Goal: Task Accomplishment & Management: Use online tool/utility

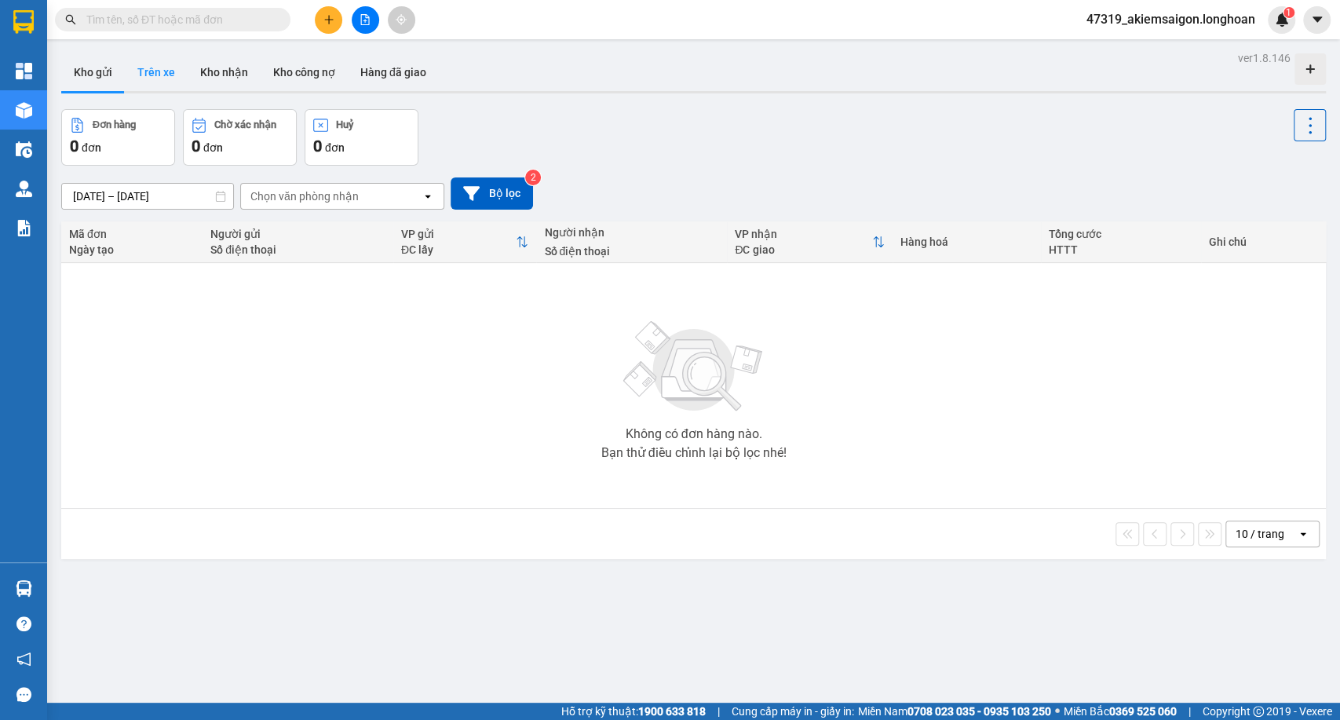
click at [163, 68] on button "Trên xe" at bounding box center [156, 72] width 63 height 38
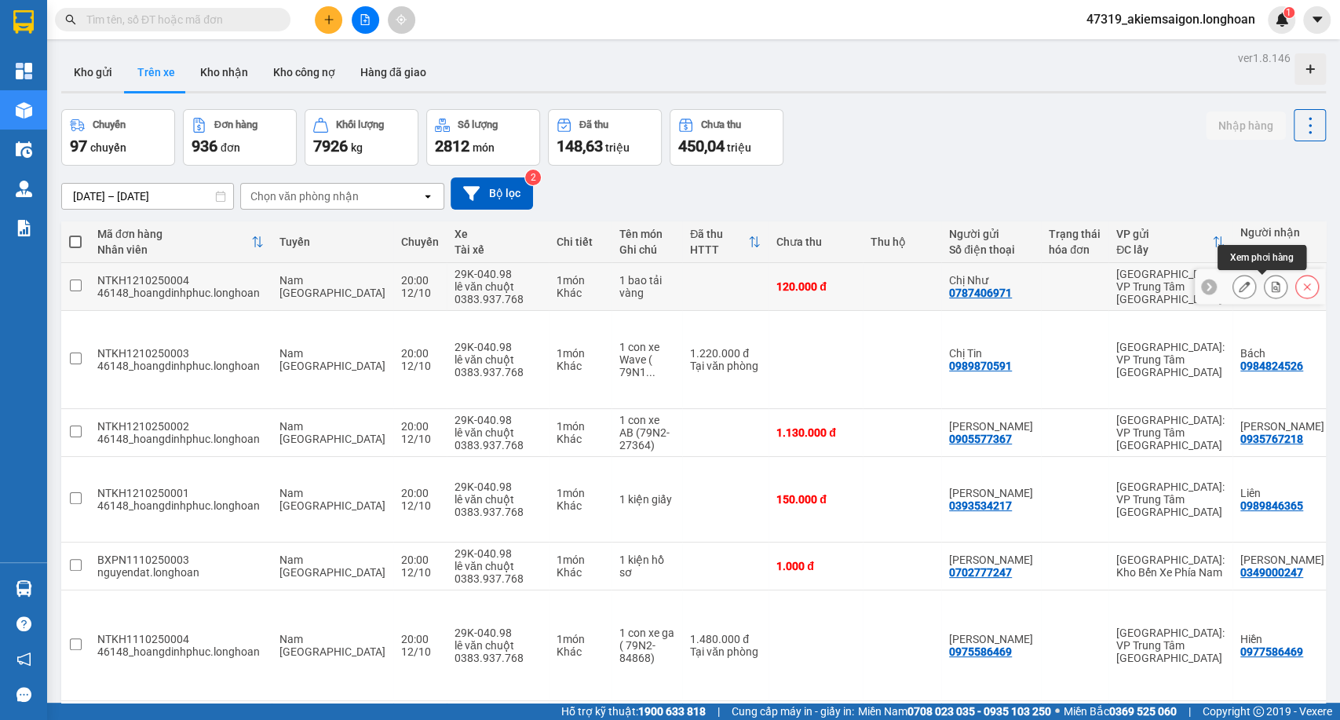
click at [1270, 284] on icon at bounding box center [1275, 286] width 11 height 11
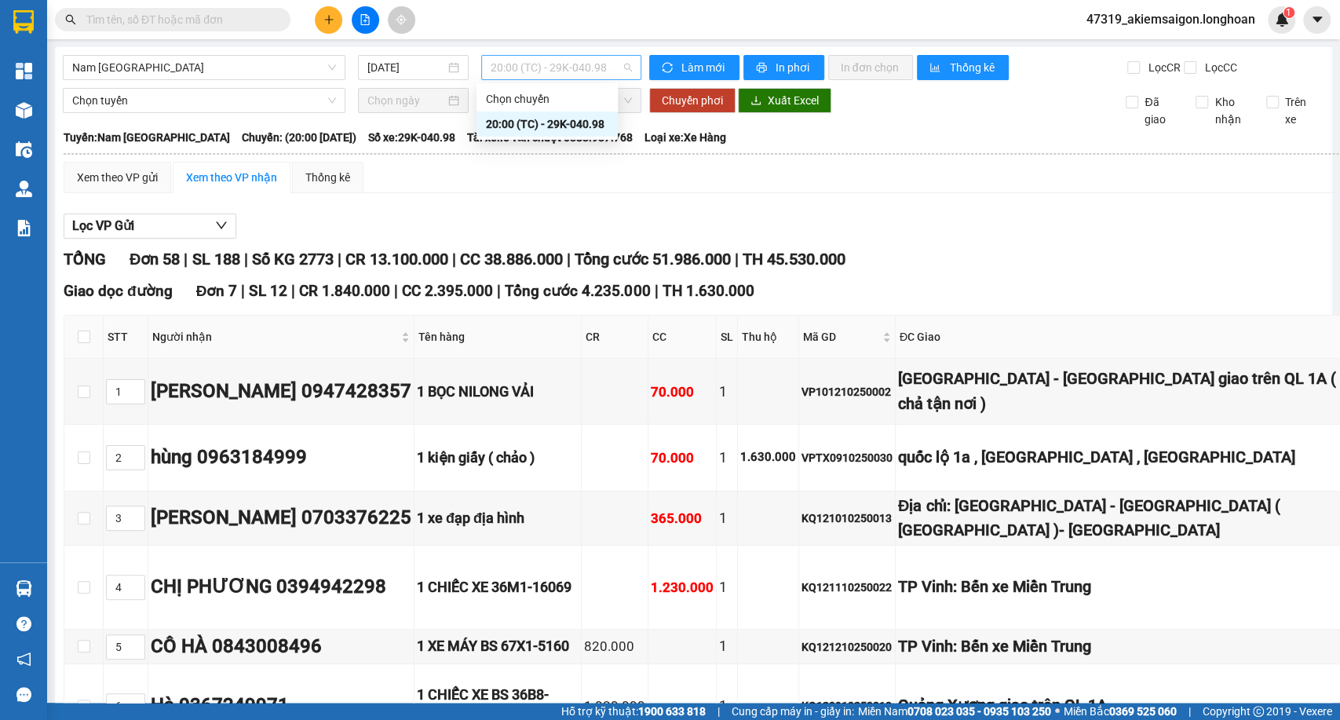
click at [535, 69] on span "20:00 (TC) - 29K-040.98" at bounding box center [561, 68] width 141 height 24
click at [535, 68] on span "20:00 (TC) - 29K-040.98" at bounding box center [561, 68] width 141 height 24
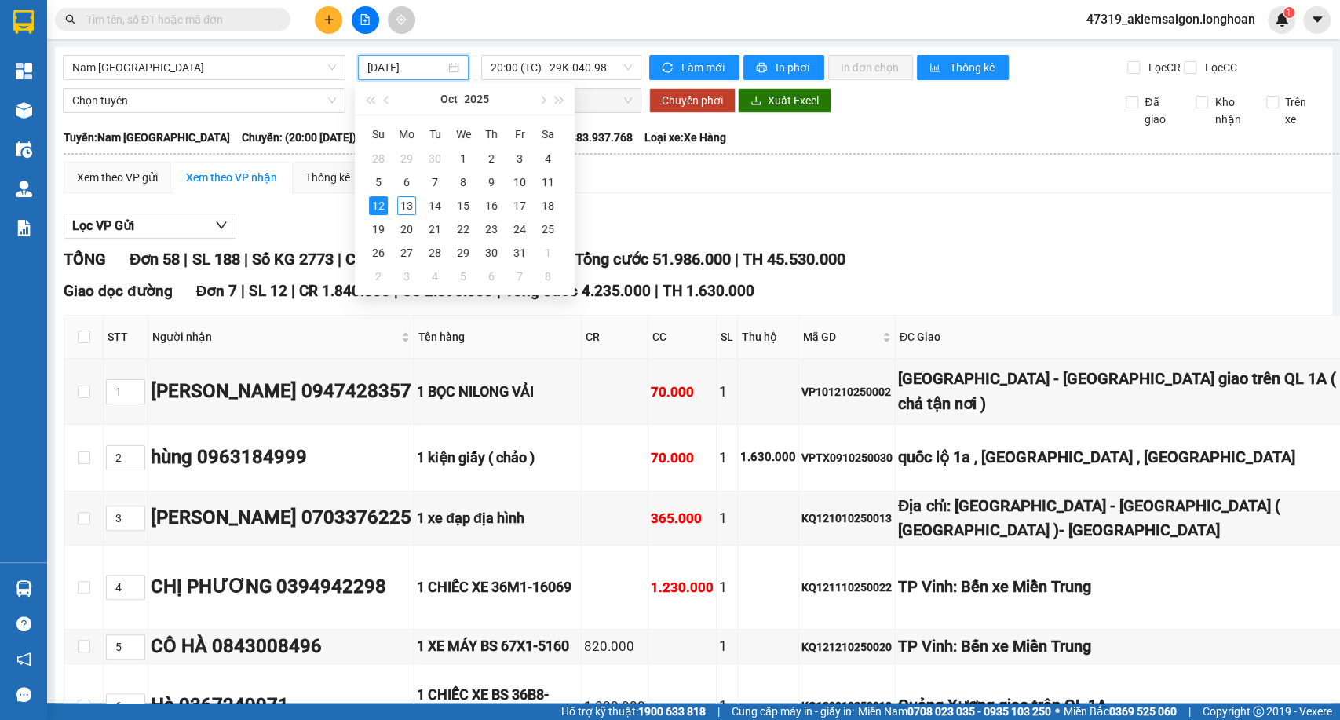
click at [421, 71] on input "12/10/2025" at bounding box center [406, 67] width 78 height 17
click at [413, 208] on div "13" at bounding box center [406, 205] width 19 height 19
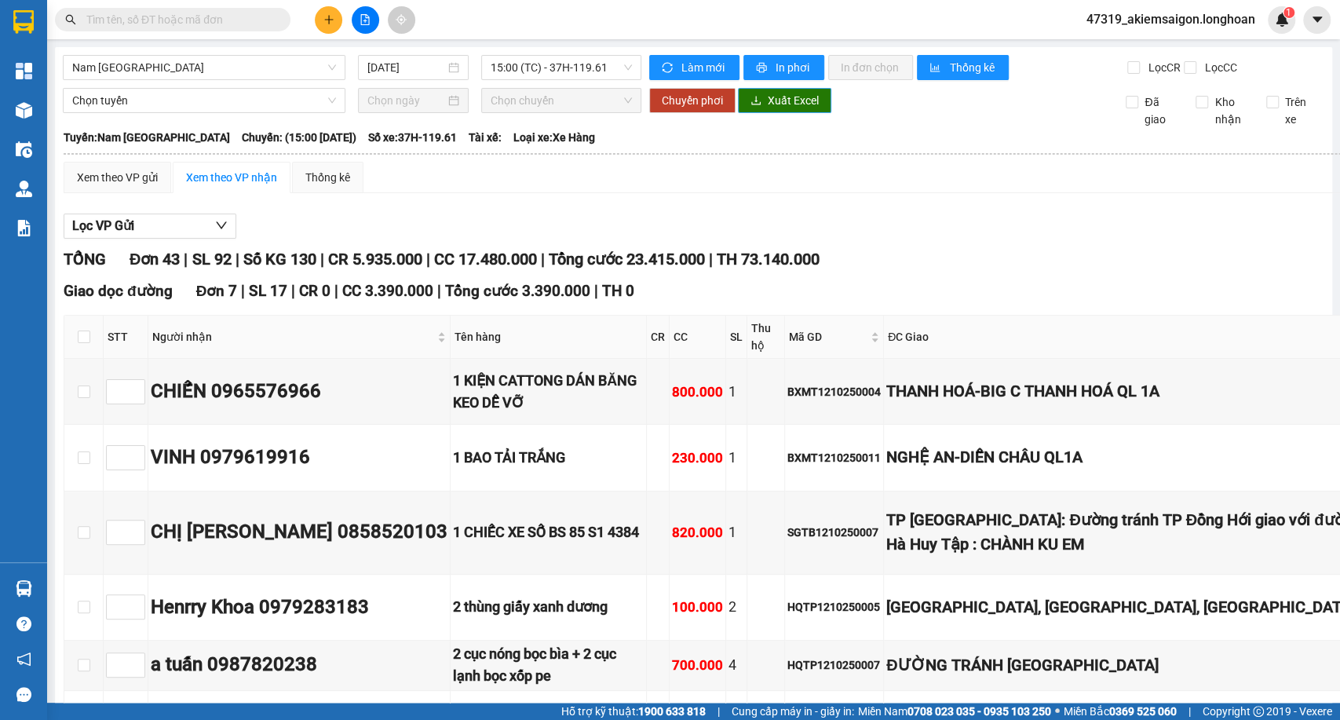
click at [770, 109] on span "Xuất Excel" at bounding box center [793, 100] width 51 height 17
click at [548, 66] on span "15:00 (TC) - 37H-119.61" at bounding box center [561, 68] width 141 height 24
click at [555, 58] on span "15:00 (TC) - 37H-119.61" at bounding box center [561, 68] width 141 height 24
drag, startPoint x: 393, startPoint y: 43, endPoint x: 400, endPoint y: 82, distance: 39.9
click at [396, 44] on main "Nam Trung Bắc QL1A 13/10/2025 15:00 (TC) - 37H-119.61 Làm mới In phơi In đơn ch…" at bounding box center [670, 351] width 1340 height 703
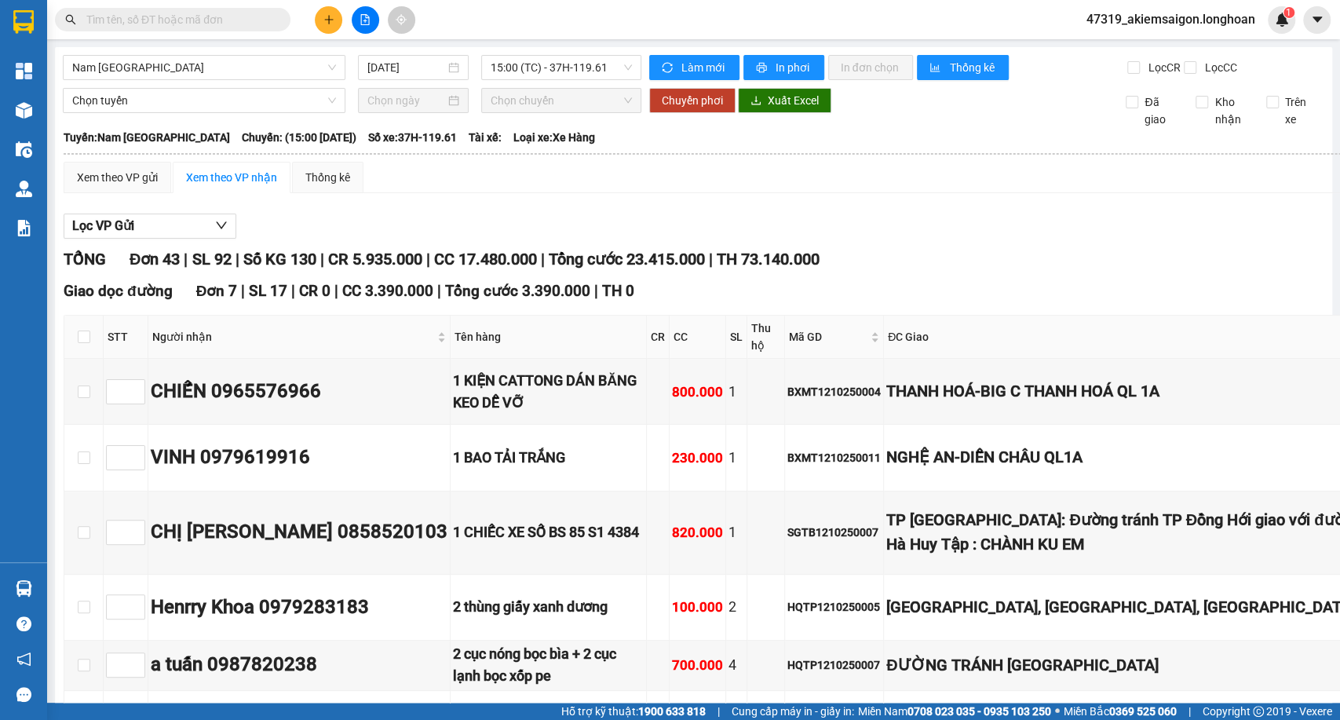
click at [401, 80] on div "Nam Trung Bắc QL1A 13/10/2025 15:00 (TC) - 37H-119.61" at bounding box center [352, 67] width 579 height 25
click at [420, 55] on div "13/10/2025" at bounding box center [413, 67] width 111 height 25
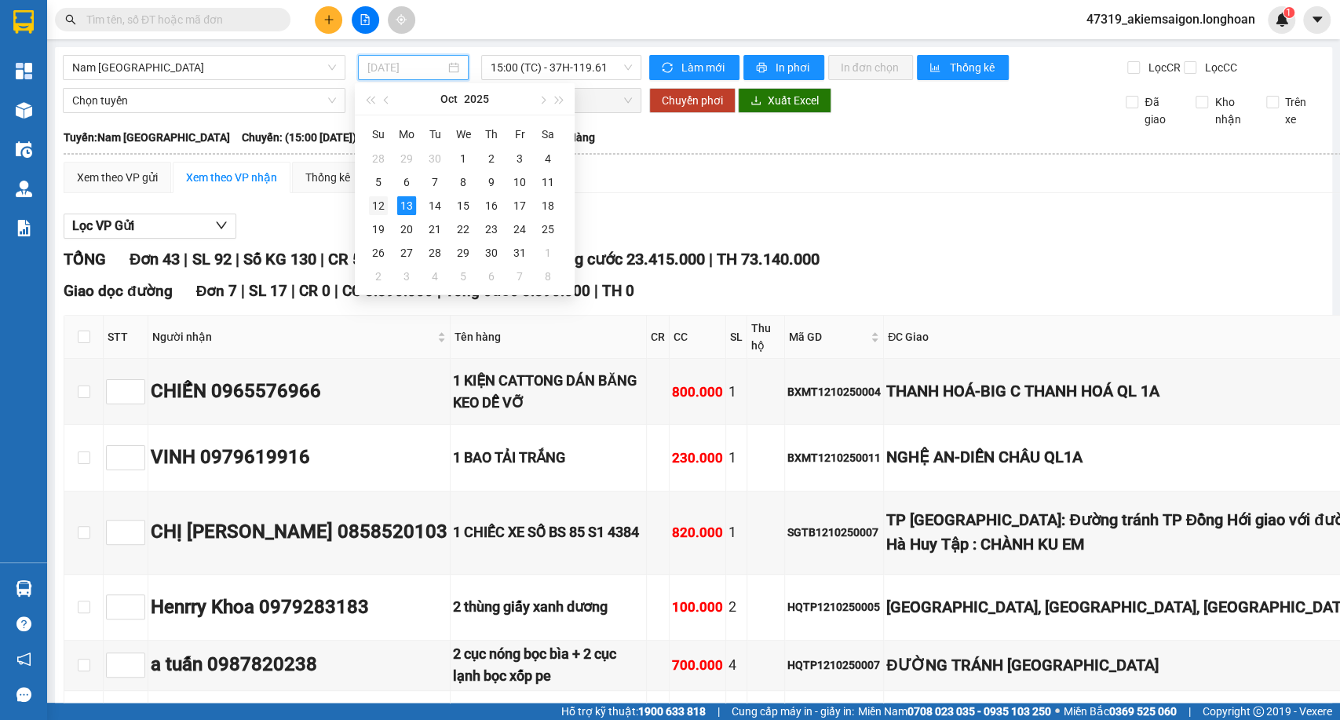
click at [375, 205] on div "12" at bounding box center [378, 205] width 19 height 19
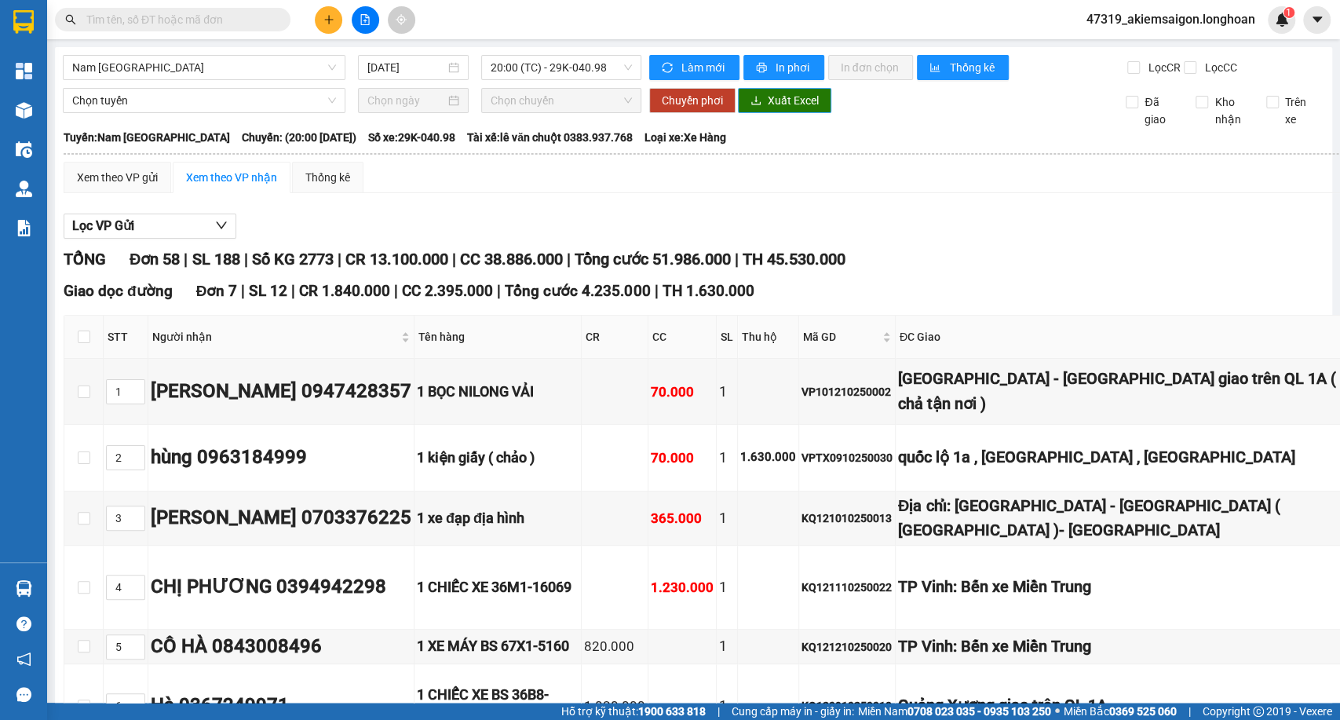
click at [772, 109] on span "Xuất Excel" at bounding box center [793, 100] width 51 height 17
click at [547, 68] on span "20:00 (TC) - 29K-040.98" at bounding box center [561, 68] width 141 height 24
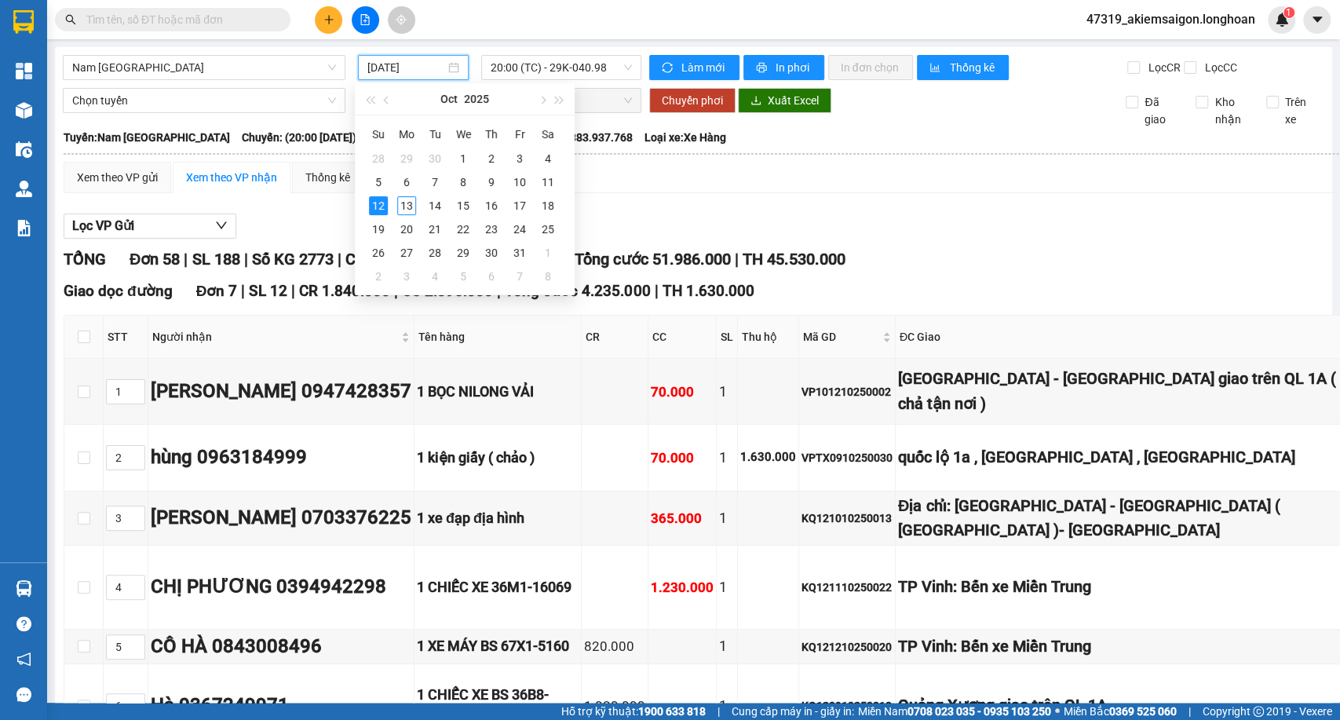
click at [397, 70] on input "12/10/2025" at bounding box center [406, 67] width 78 height 17
click at [539, 187] on div "11" at bounding box center [548, 182] width 19 height 19
type input "11/10/2025"
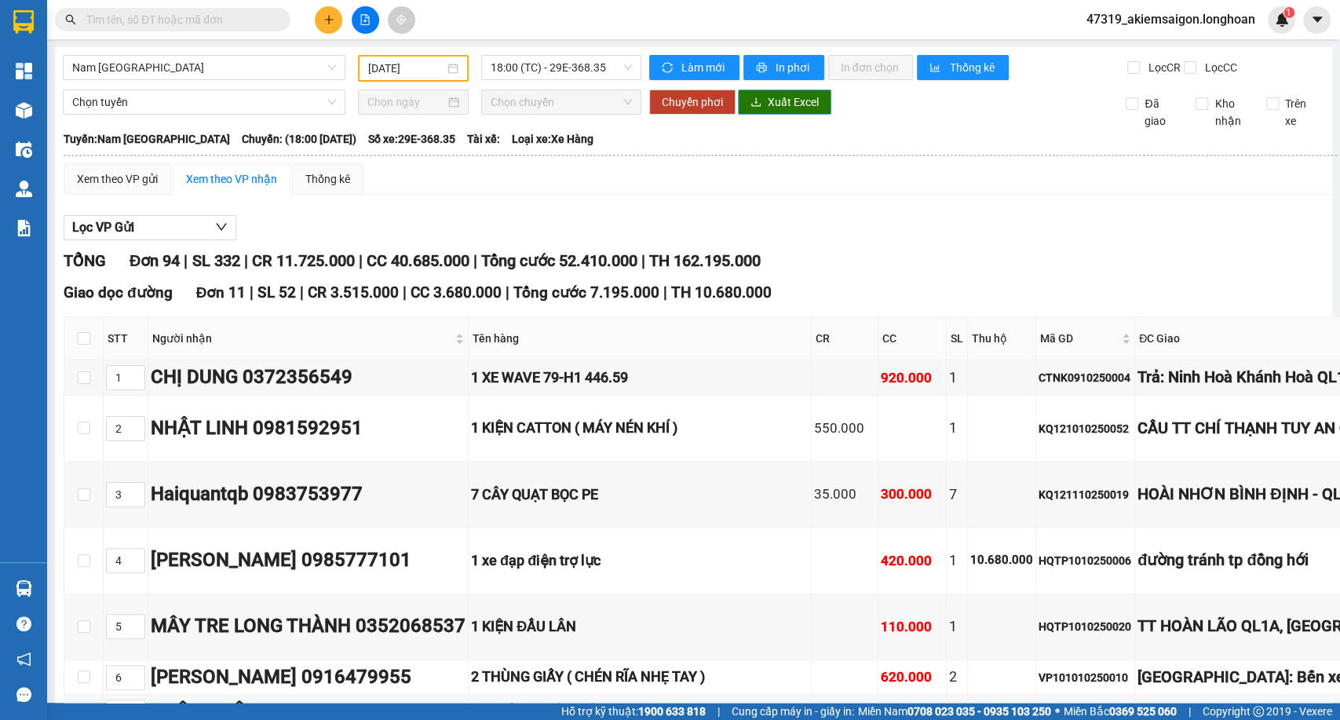
drag, startPoint x: 809, startPoint y: 118, endPoint x: 673, endPoint y: 146, distance: 138.8
click at [809, 111] on span "Xuất Excel" at bounding box center [793, 101] width 51 height 17
click at [533, 79] on div "18:00 (TC) - 29E-368.35" at bounding box center [561, 68] width 172 height 27
click at [554, 62] on span "18:00 (TC) - 29E-368.35" at bounding box center [561, 68] width 141 height 24
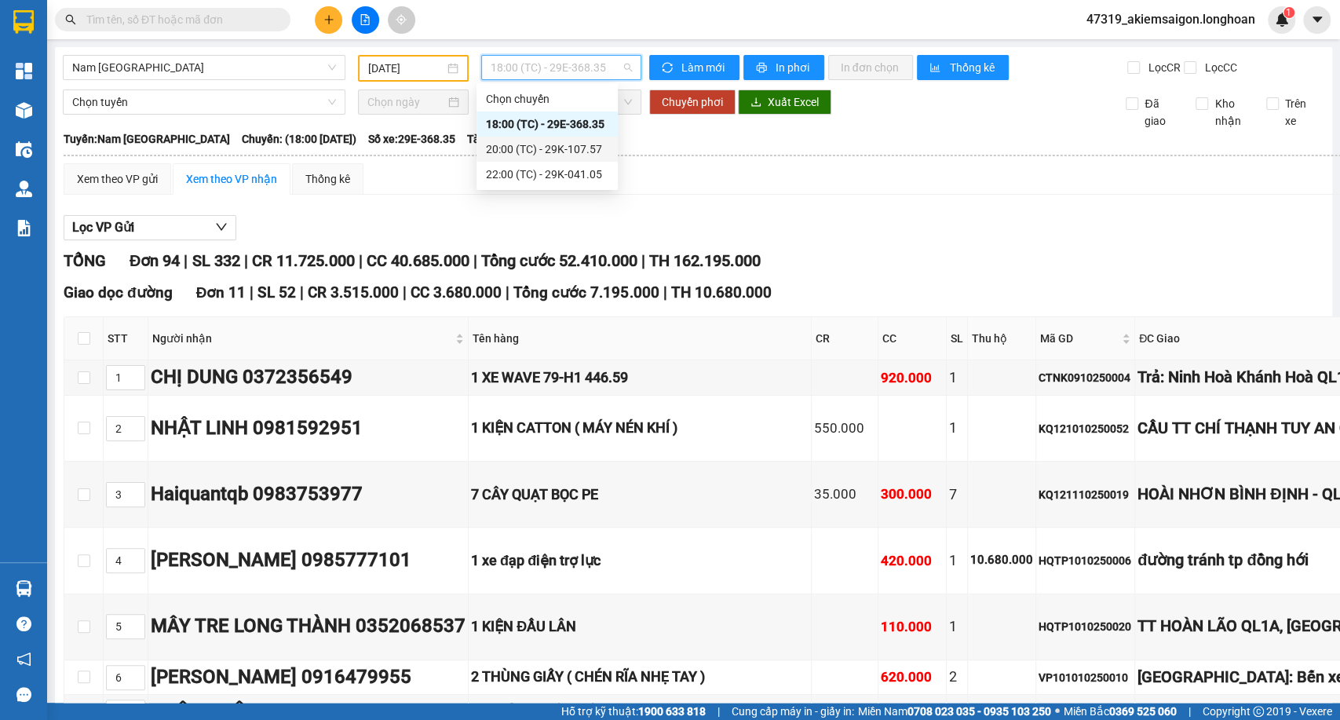
click at [544, 149] on div "20:00 (TC) - 29K-107.57" at bounding box center [547, 149] width 122 height 17
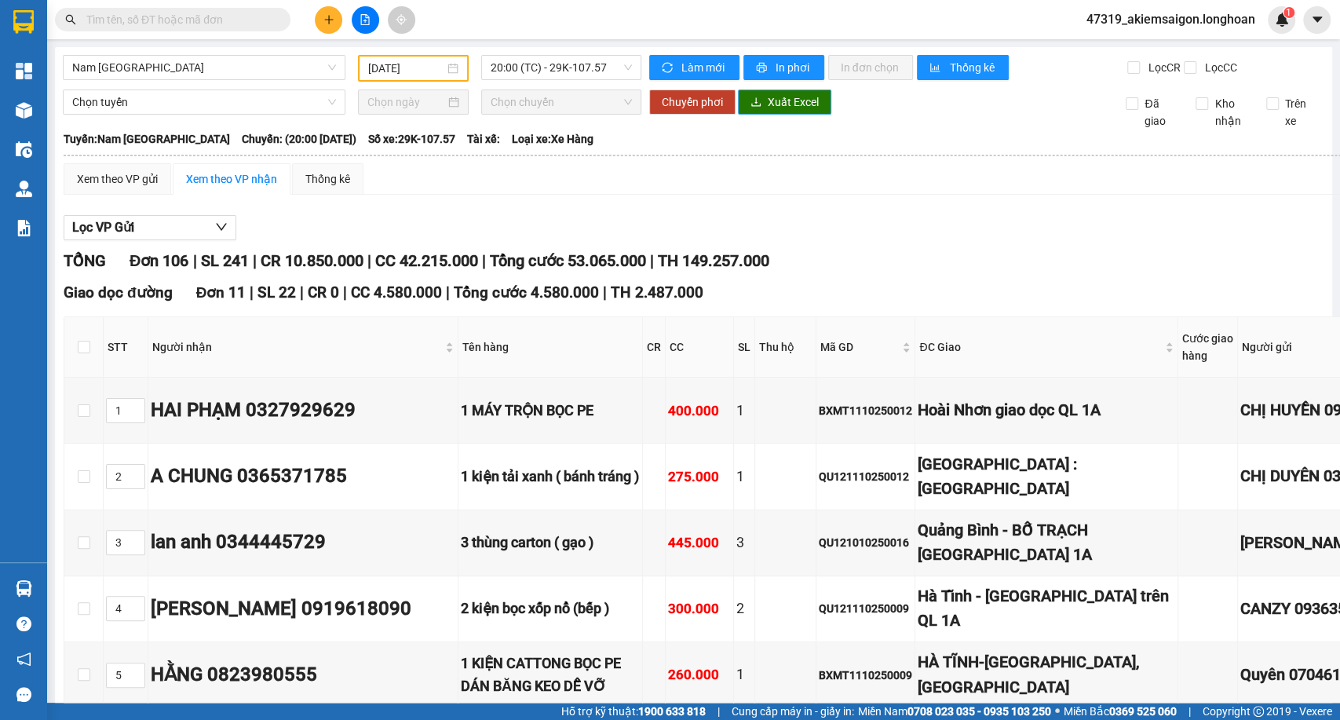
click at [776, 103] on button "Xuất Excel" at bounding box center [784, 102] width 93 height 25
drag, startPoint x: 549, startPoint y: 80, endPoint x: 560, endPoint y: 82, distance: 11.1
click at [552, 80] on div "20:00 (TC) - 29K-107.57" at bounding box center [561, 68] width 172 height 27
click at [603, 62] on span "20:00 (TC) - 29K-107.57" at bounding box center [561, 68] width 141 height 24
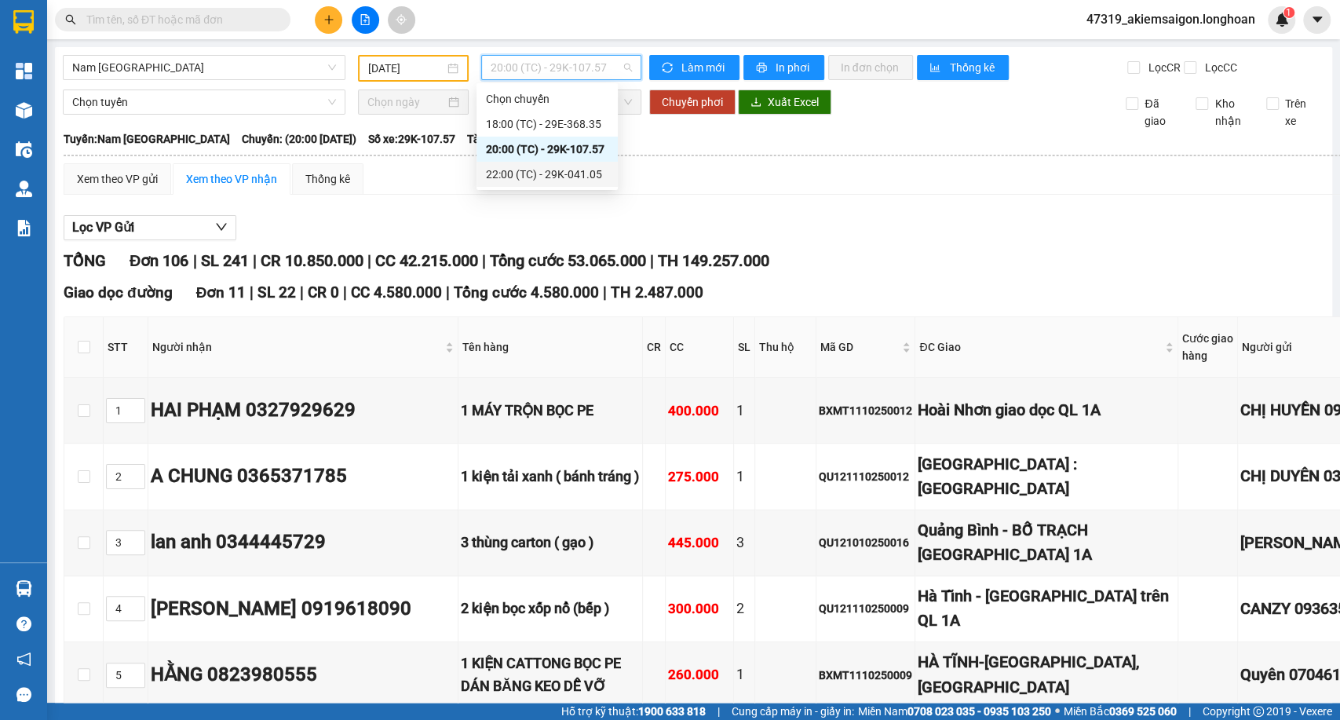
click at [525, 177] on div "22:00 (TC) - 29K-041.05" at bounding box center [547, 174] width 122 height 17
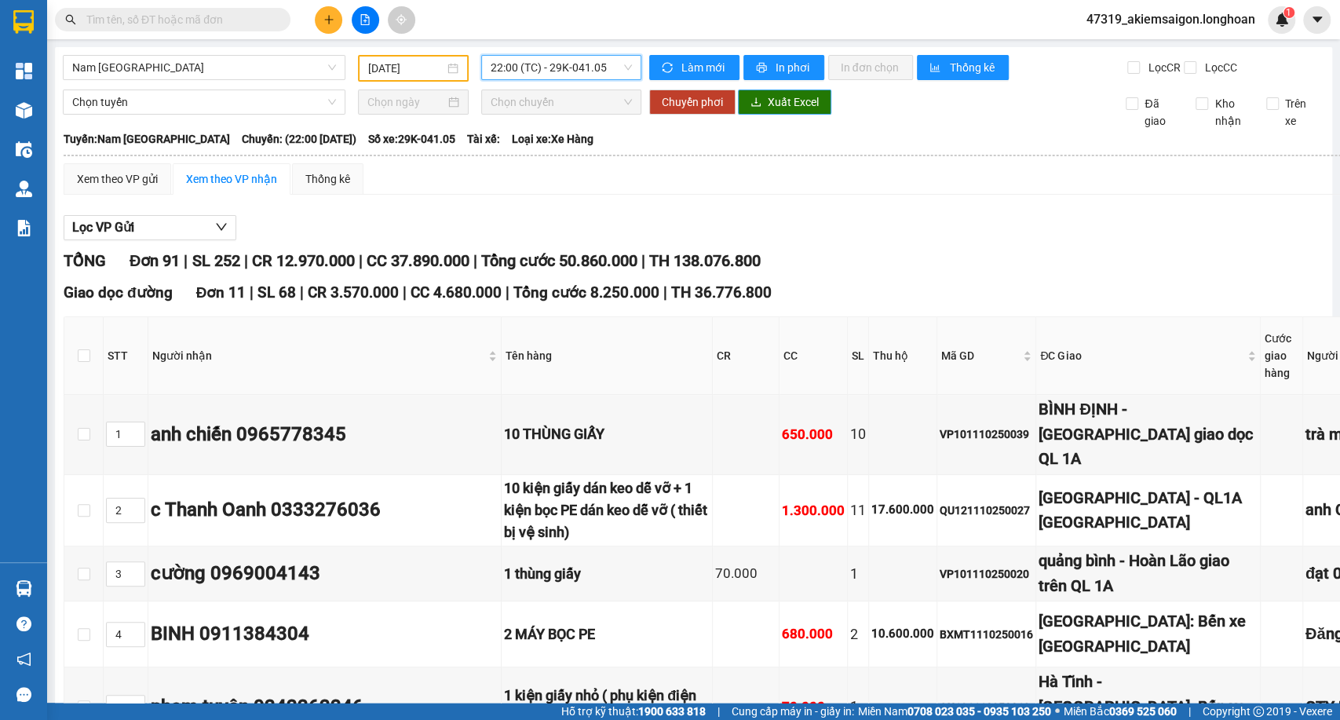
click at [792, 111] on span "Xuất Excel" at bounding box center [793, 101] width 51 height 17
click at [309, 66] on span "Nam Trung Bắc QL1A" at bounding box center [204, 68] width 264 height 24
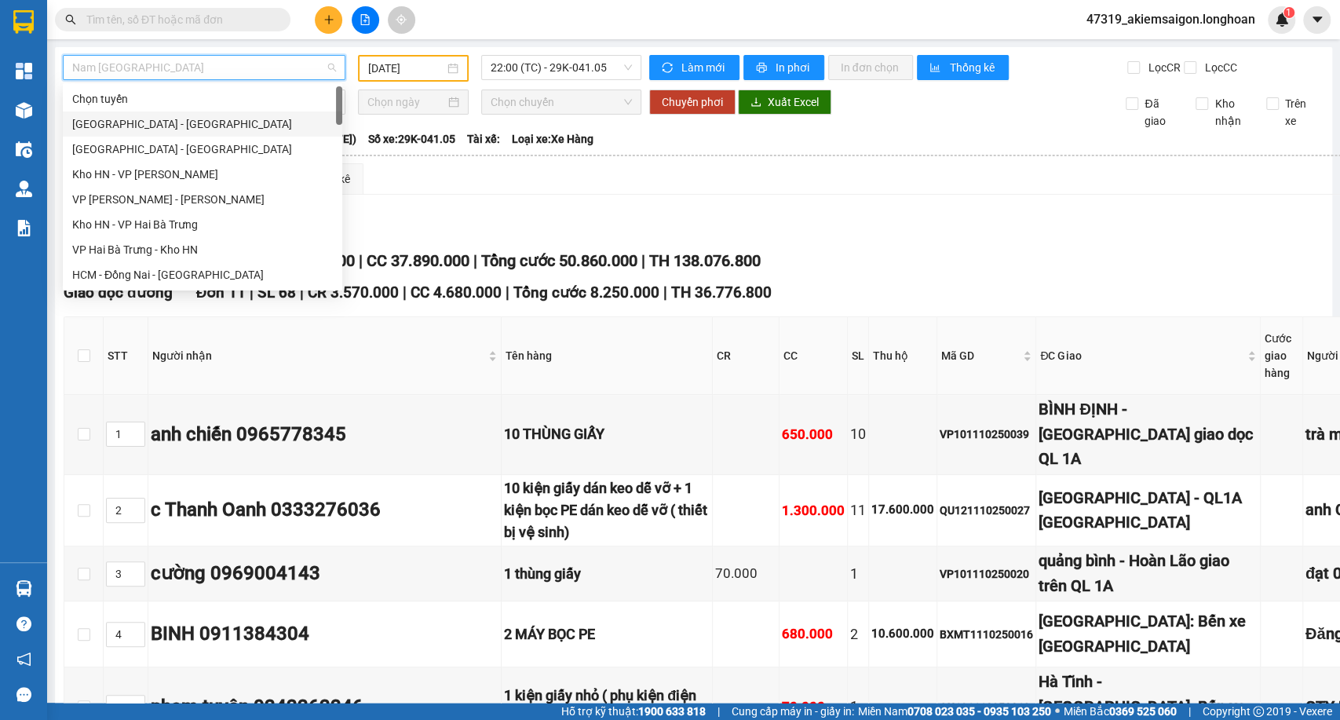
click at [111, 124] on div "Hải Phòng - Hà Nội" at bounding box center [202, 123] width 261 height 17
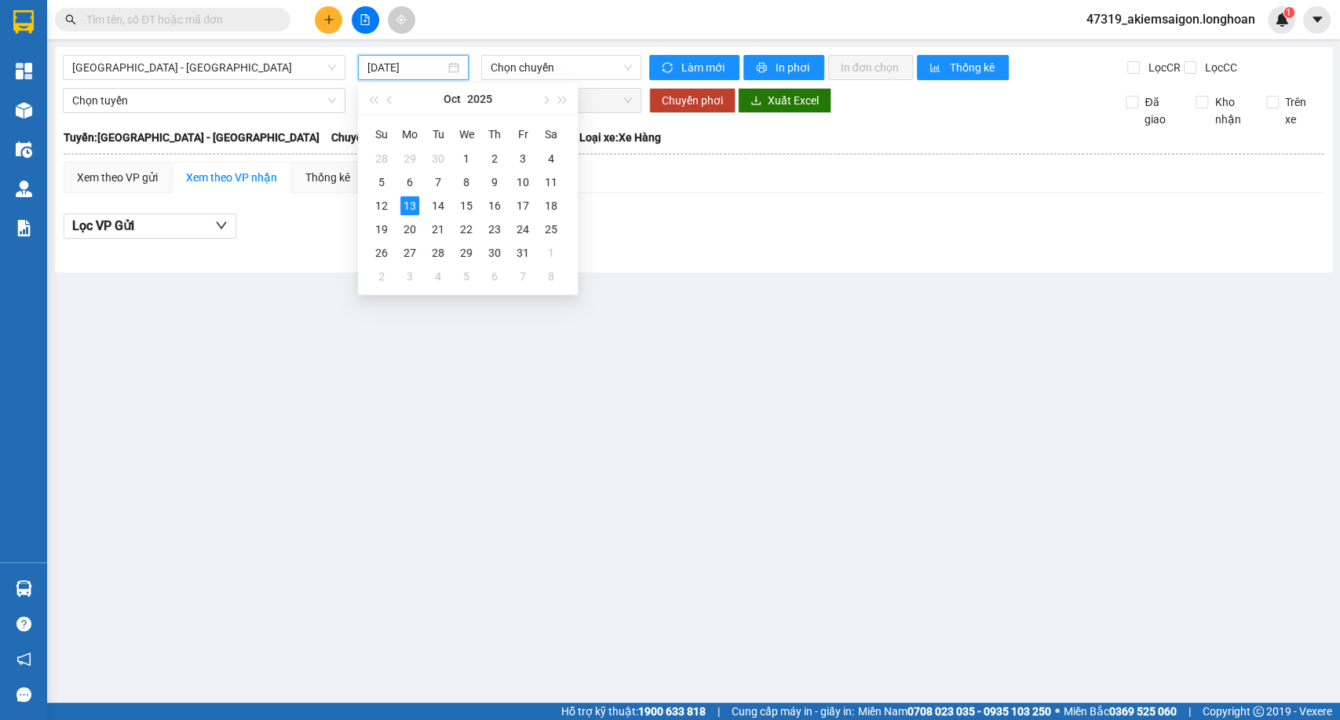
click at [423, 60] on input "13/10/2025" at bounding box center [406, 67] width 78 height 17
click at [372, 213] on div "12" at bounding box center [381, 205] width 19 height 19
type input "12/10/2025"
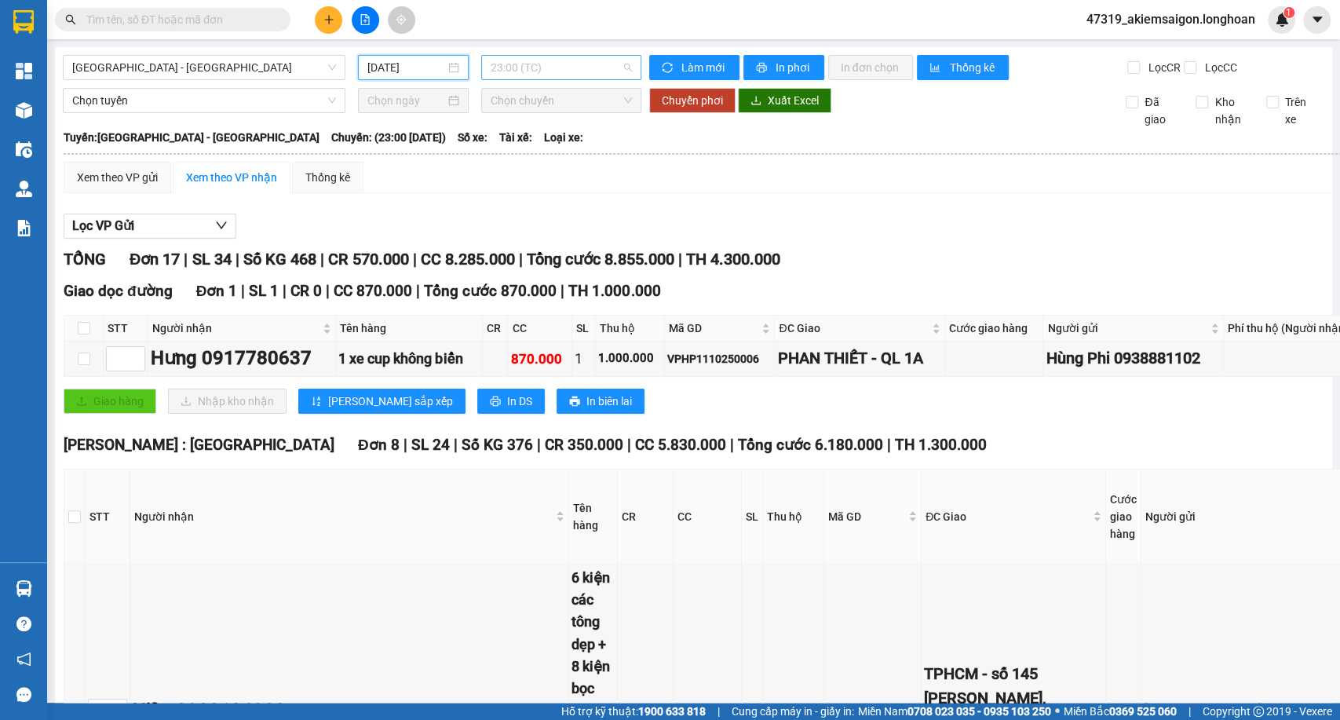
click at [529, 70] on span "23:00 (TC)" at bounding box center [561, 68] width 141 height 24
click at [532, 70] on span "23:00 (TC)" at bounding box center [561, 68] width 141 height 24
click at [773, 109] on span "Xuất Excel" at bounding box center [793, 100] width 51 height 17
click at [239, 80] on div "Hải Phòng - Hà Nội 12/10/2025 23:00 (TC)" at bounding box center [352, 67] width 579 height 25
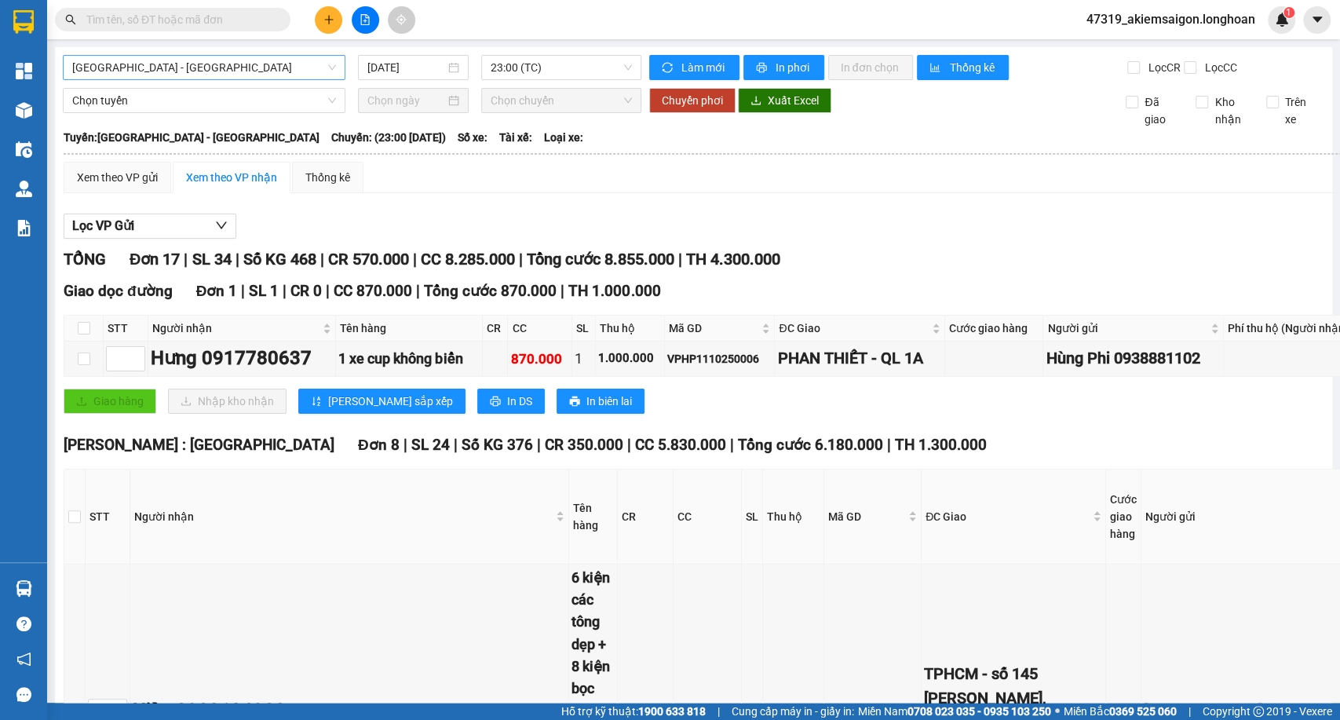
click at [266, 58] on span "Hải Phòng - Hà Nội" at bounding box center [204, 68] width 264 height 24
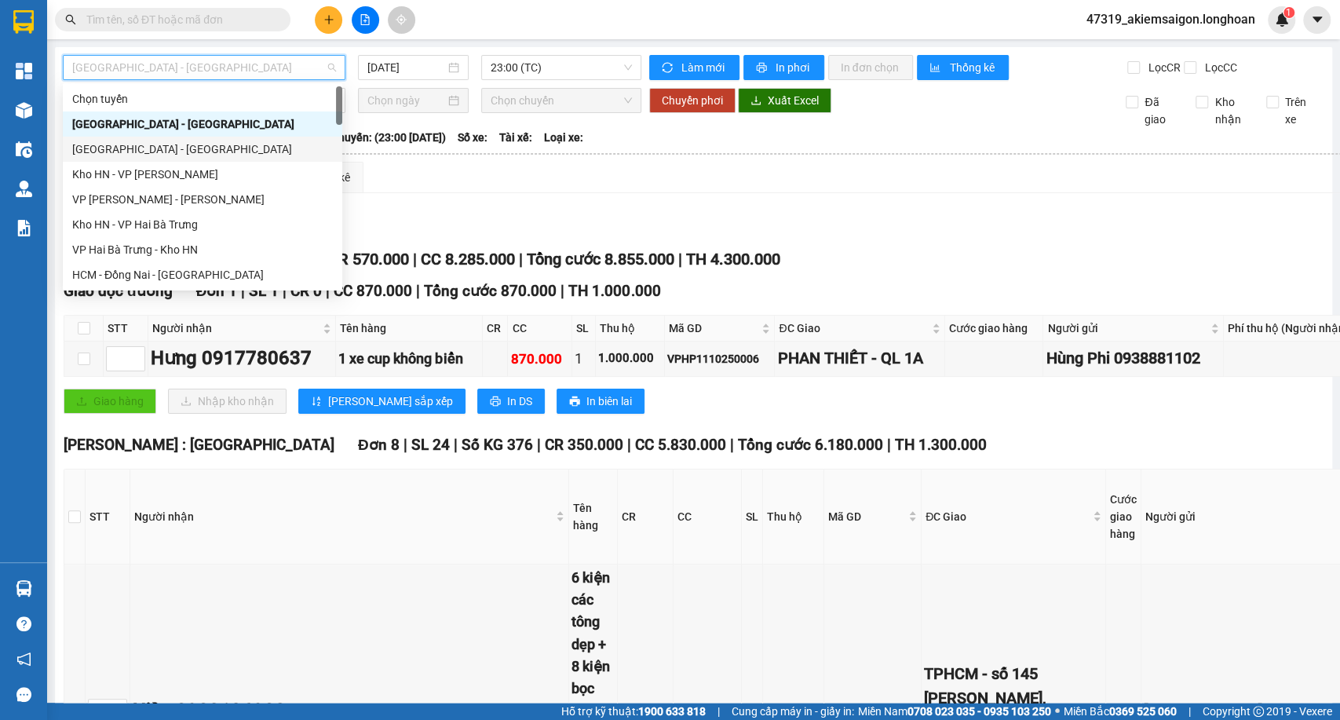
click at [185, 144] on div "Hà Nội - Hải Phòng" at bounding box center [202, 149] width 261 height 17
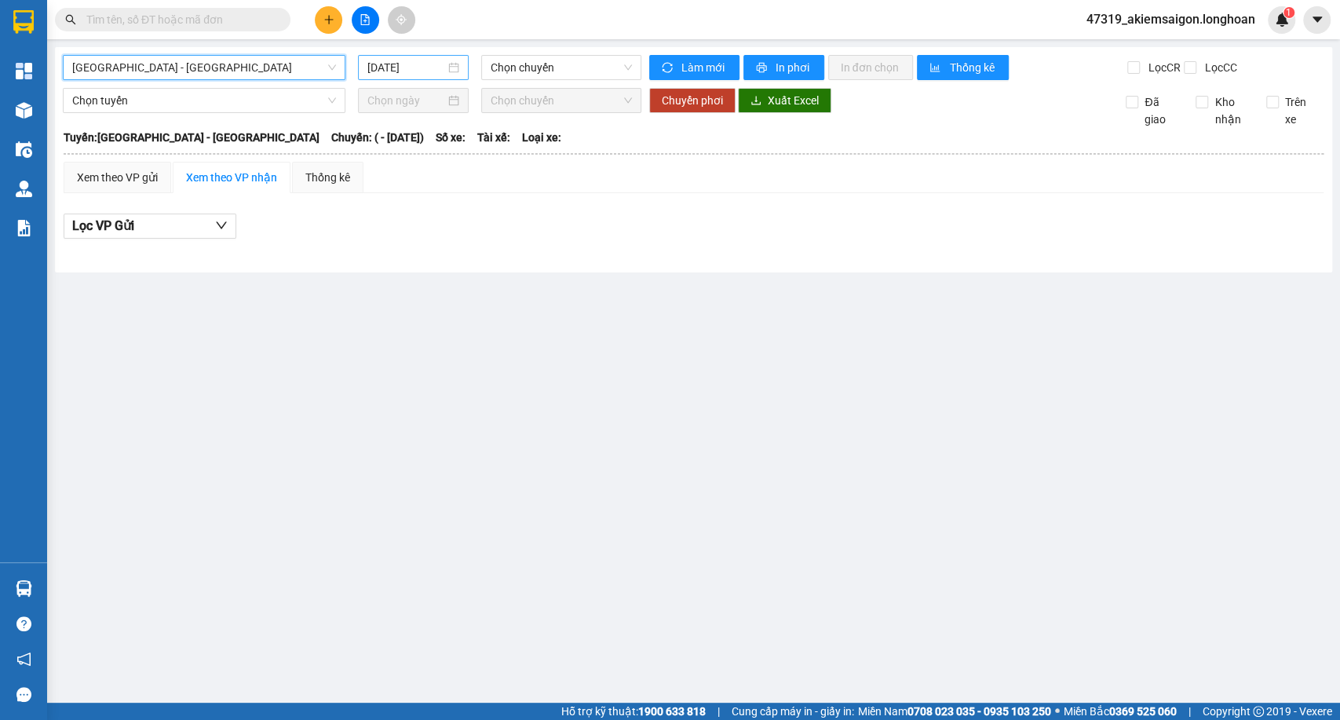
click at [397, 65] on input "13/10/2025" at bounding box center [406, 67] width 78 height 17
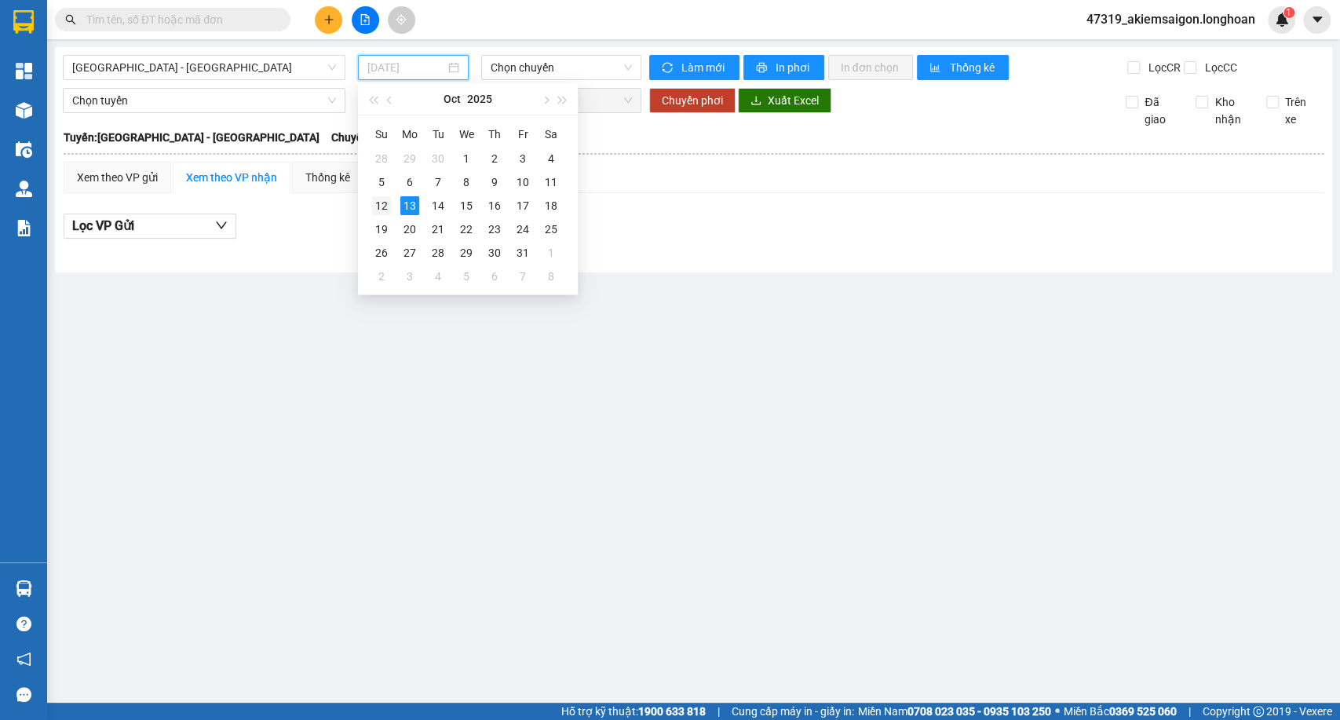
click at [383, 208] on div "12" at bounding box center [381, 205] width 19 height 19
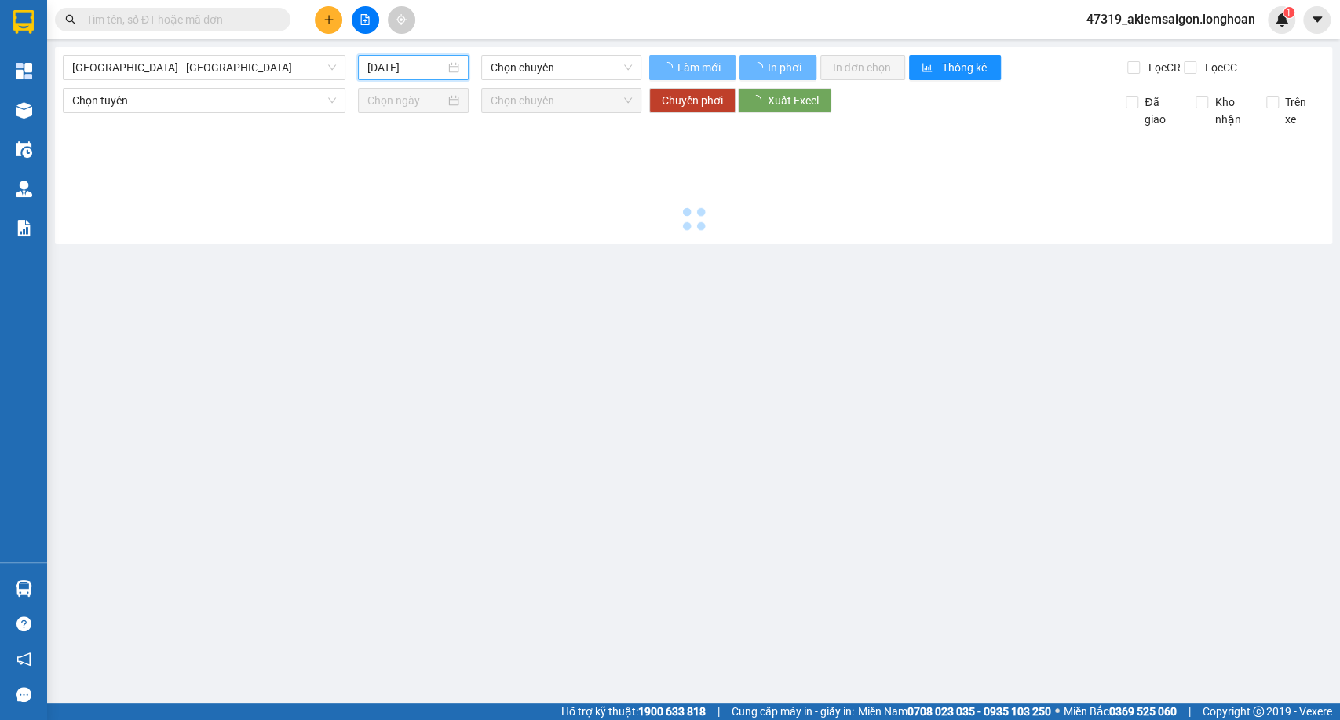
type input "12/10/2025"
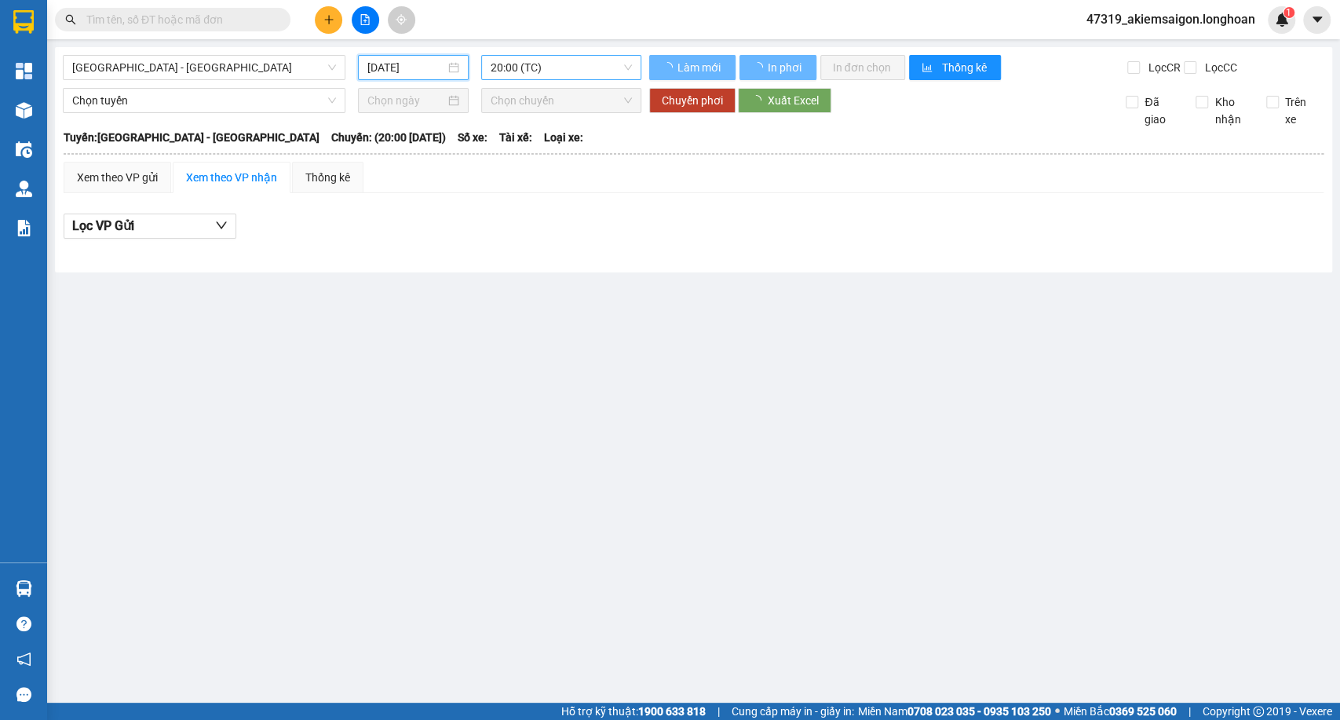
click at [575, 68] on span "20:00 (TC)" at bounding box center [561, 68] width 141 height 24
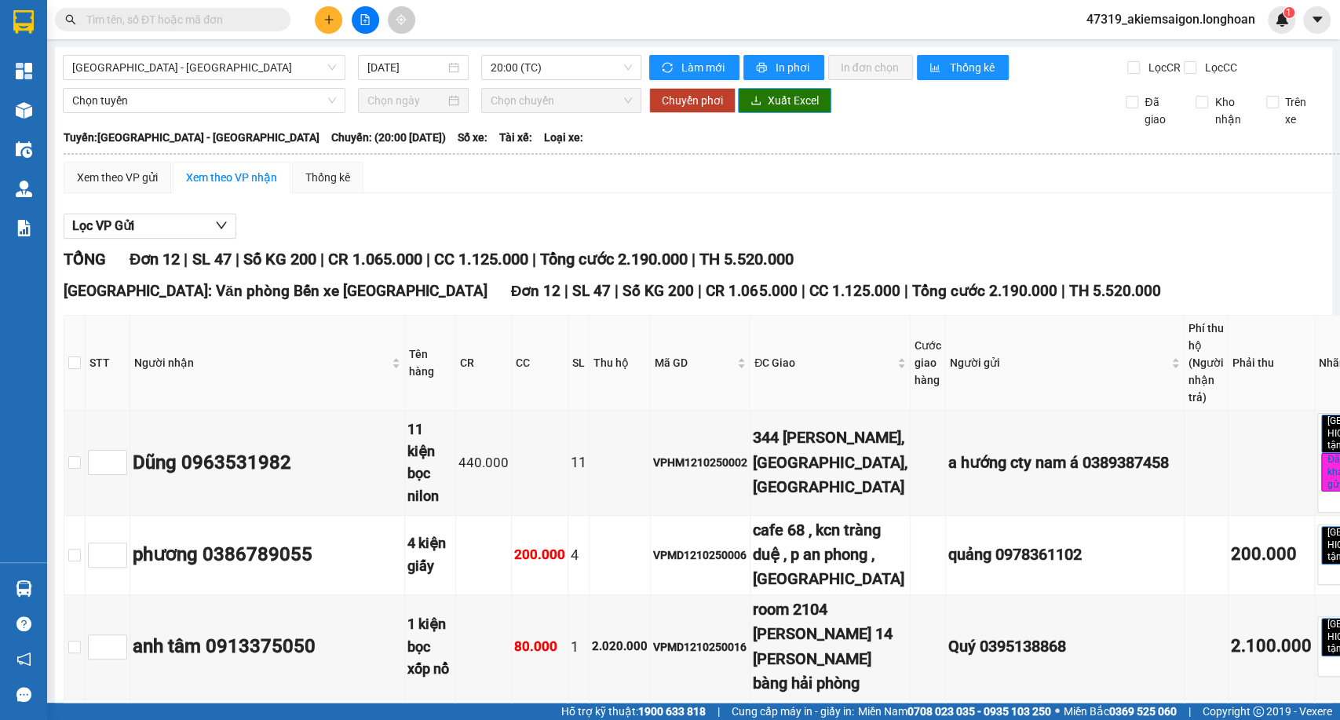
click at [783, 107] on span "Xuất Excel" at bounding box center [793, 100] width 51 height 17
click at [491, 68] on span "20:00 (TC)" at bounding box center [561, 68] width 141 height 24
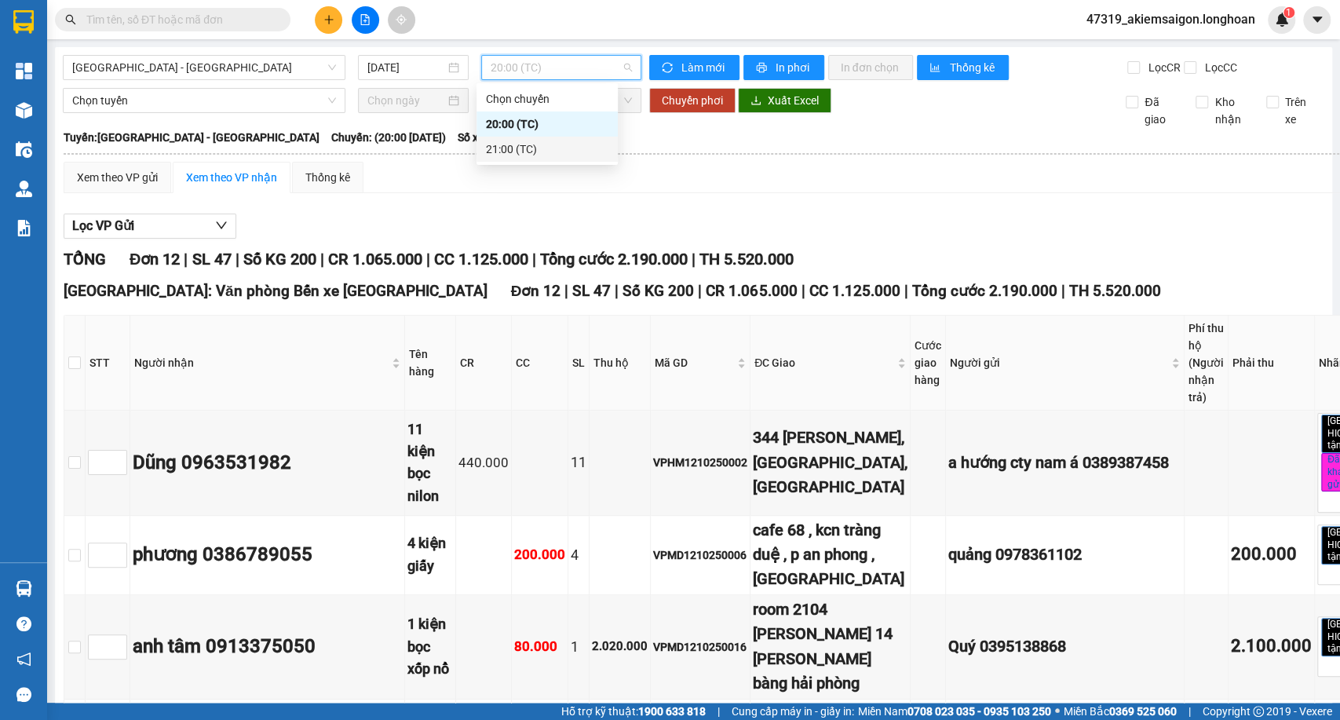
click at [508, 146] on div "21:00 (TC)" at bounding box center [547, 149] width 122 height 17
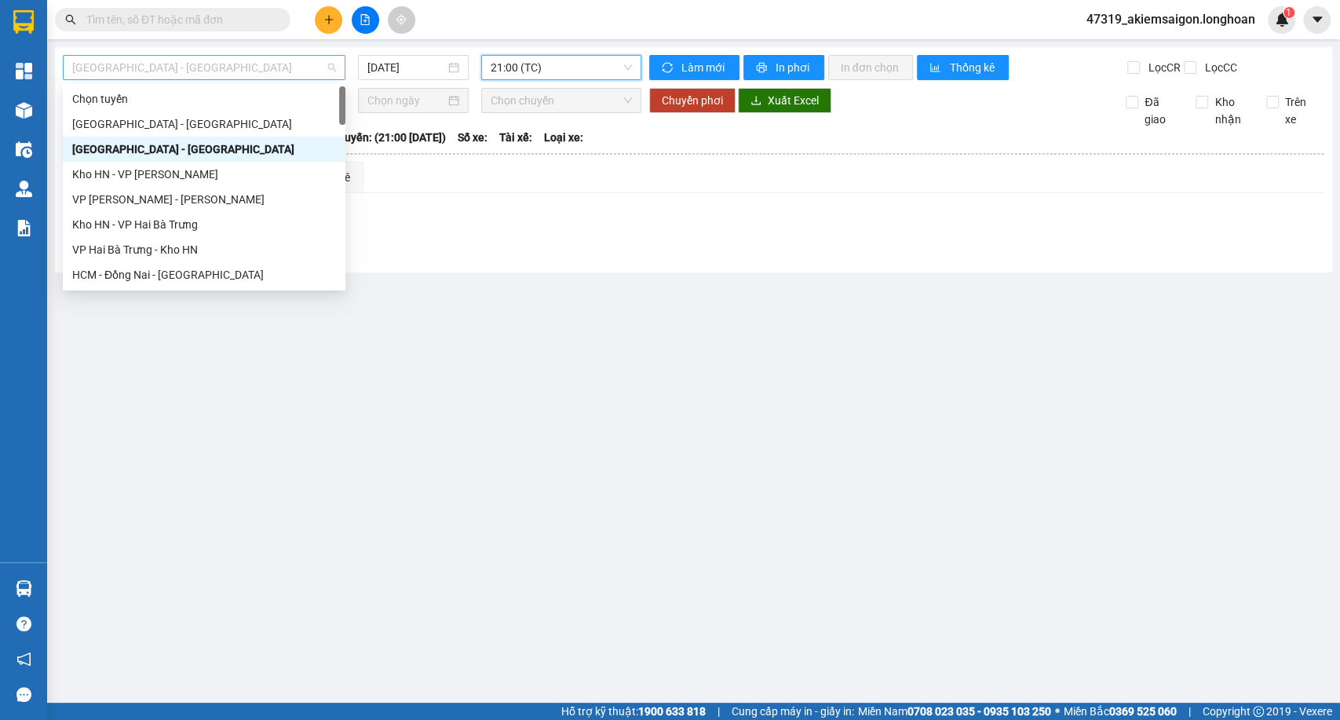
click at [239, 71] on span "Hà Nội - Hải Phòng" at bounding box center [204, 68] width 264 height 24
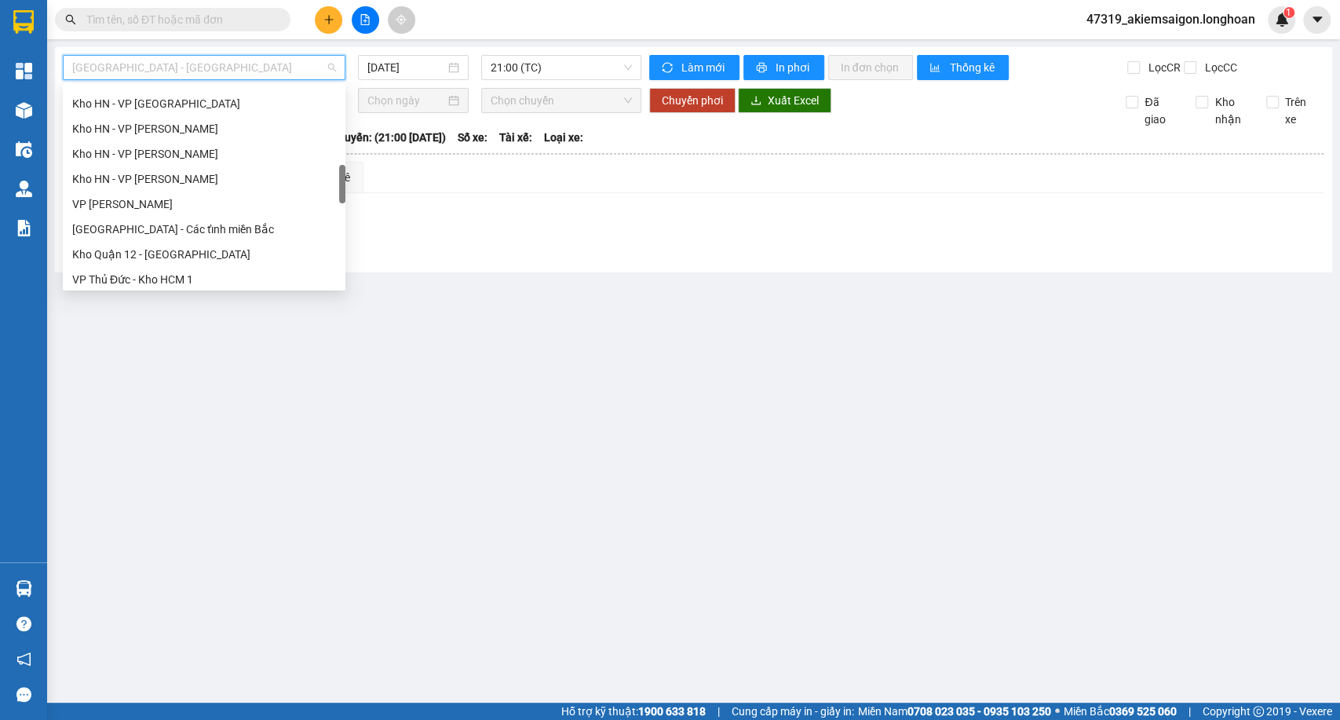
scroll to position [610, 0]
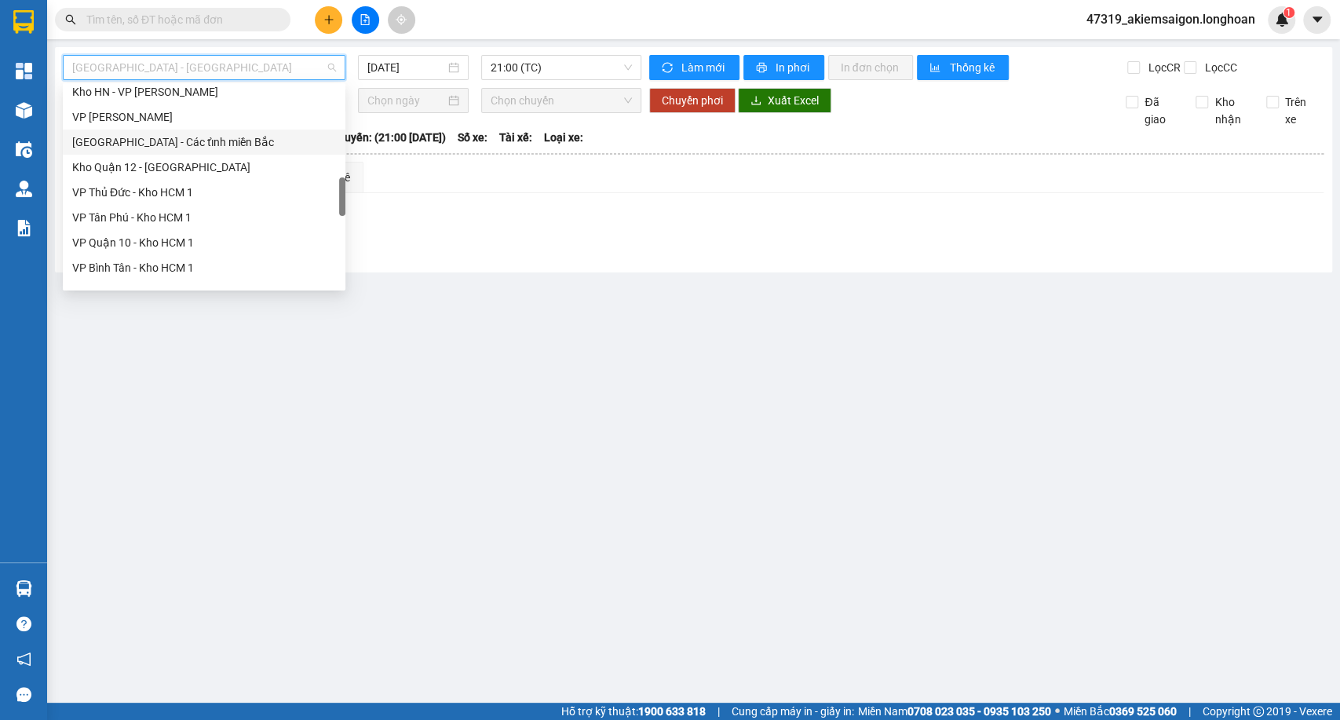
click at [198, 146] on div "Hà Nội - Các tỉnh miền Bắc" at bounding box center [204, 141] width 264 height 17
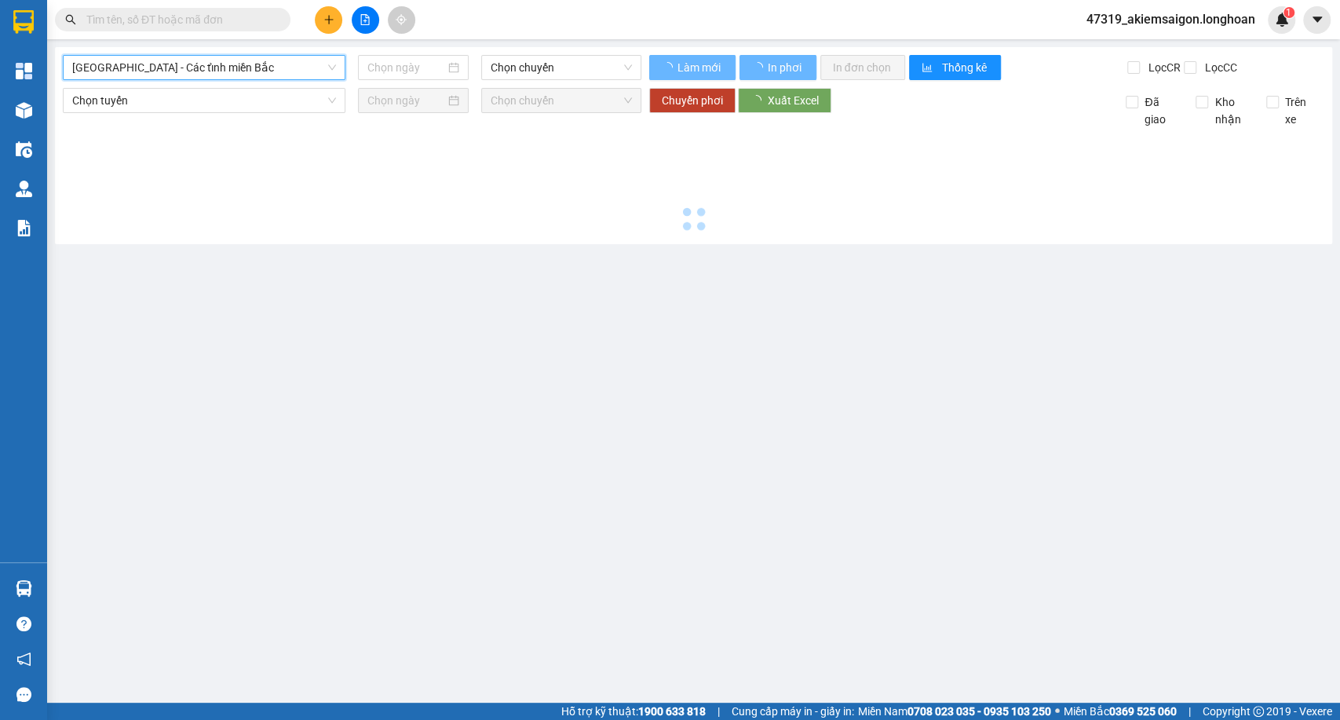
type input "13/10/2025"
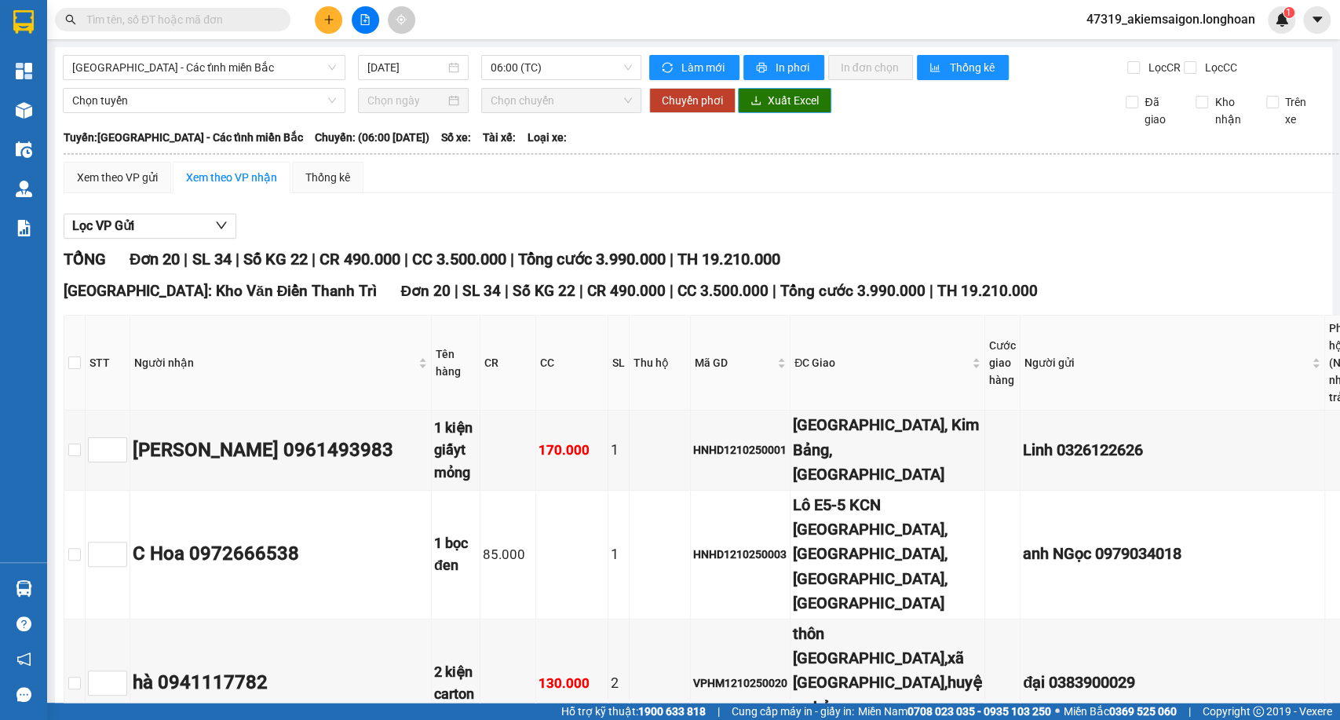
click at [771, 109] on span "Xuất Excel" at bounding box center [793, 100] width 51 height 17
click at [192, 68] on span "Hà Nội - Các tỉnh miền Bắc" at bounding box center [204, 68] width 264 height 24
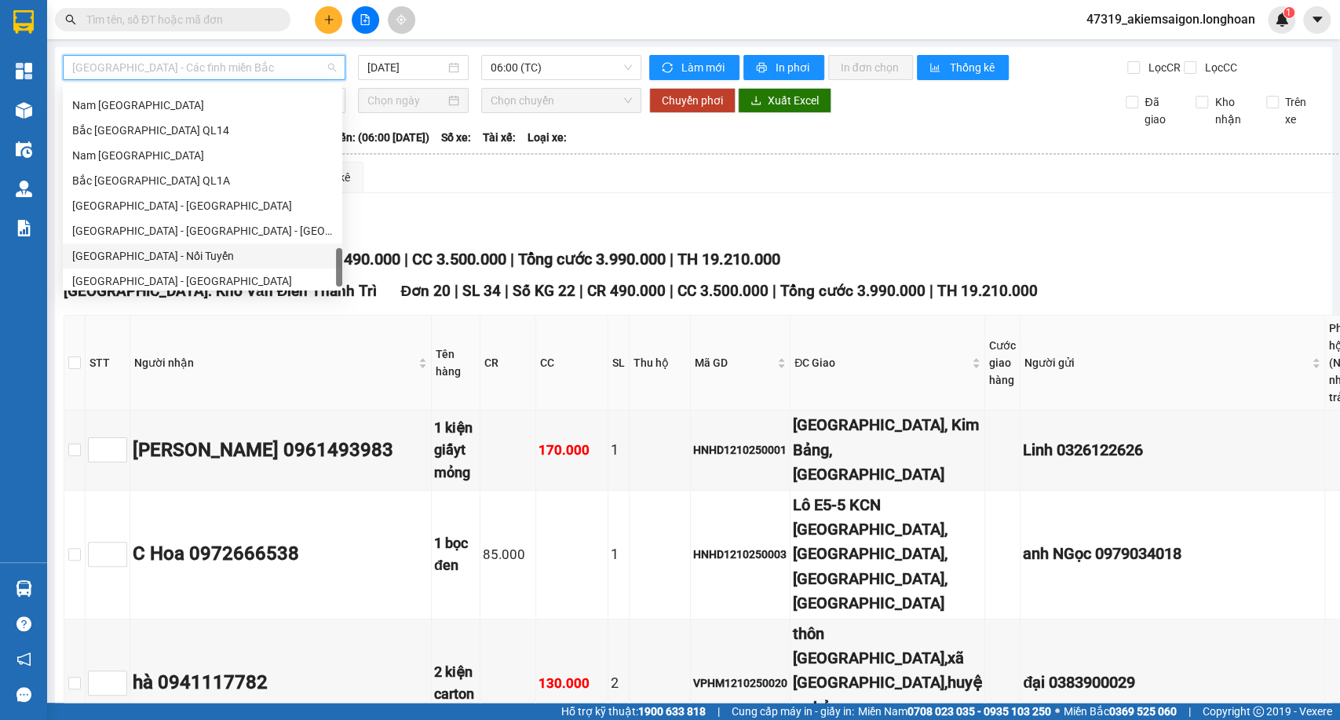
scroll to position [1106, 0]
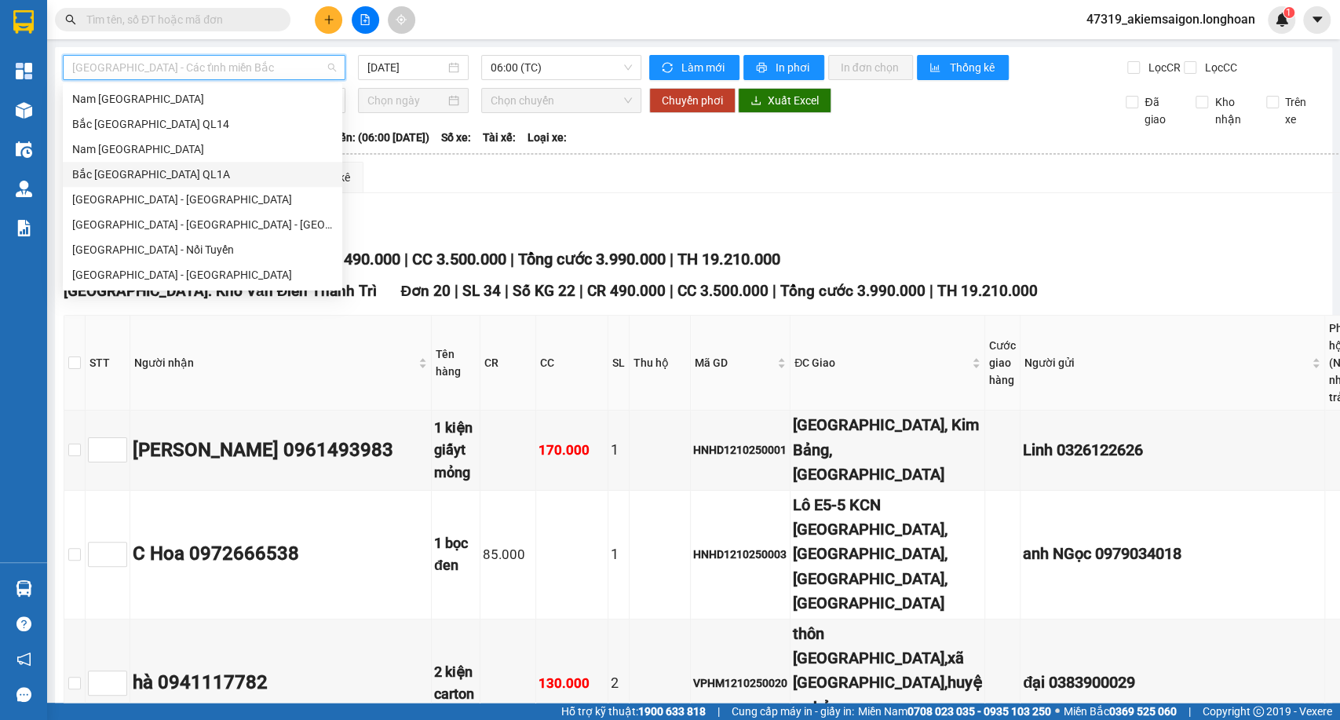
click at [130, 179] on div "Bắc Trung Nam QL1A" at bounding box center [202, 174] width 261 height 17
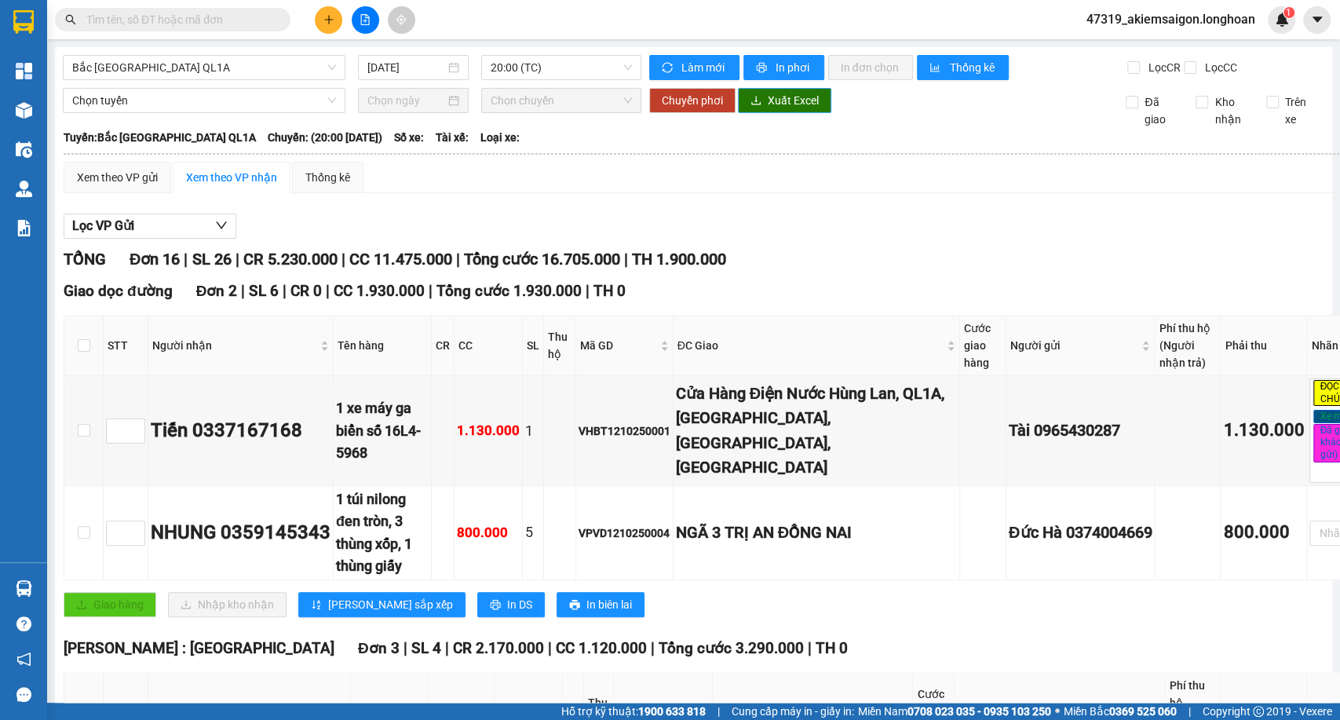
click at [779, 109] on span "Xuất Excel" at bounding box center [793, 100] width 51 height 17
click at [576, 71] on span "20:00 (TC)" at bounding box center [561, 68] width 141 height 24
click at [416, 62] on input "13/10/2025" at bounding box center [406, 67] width 78 height 17
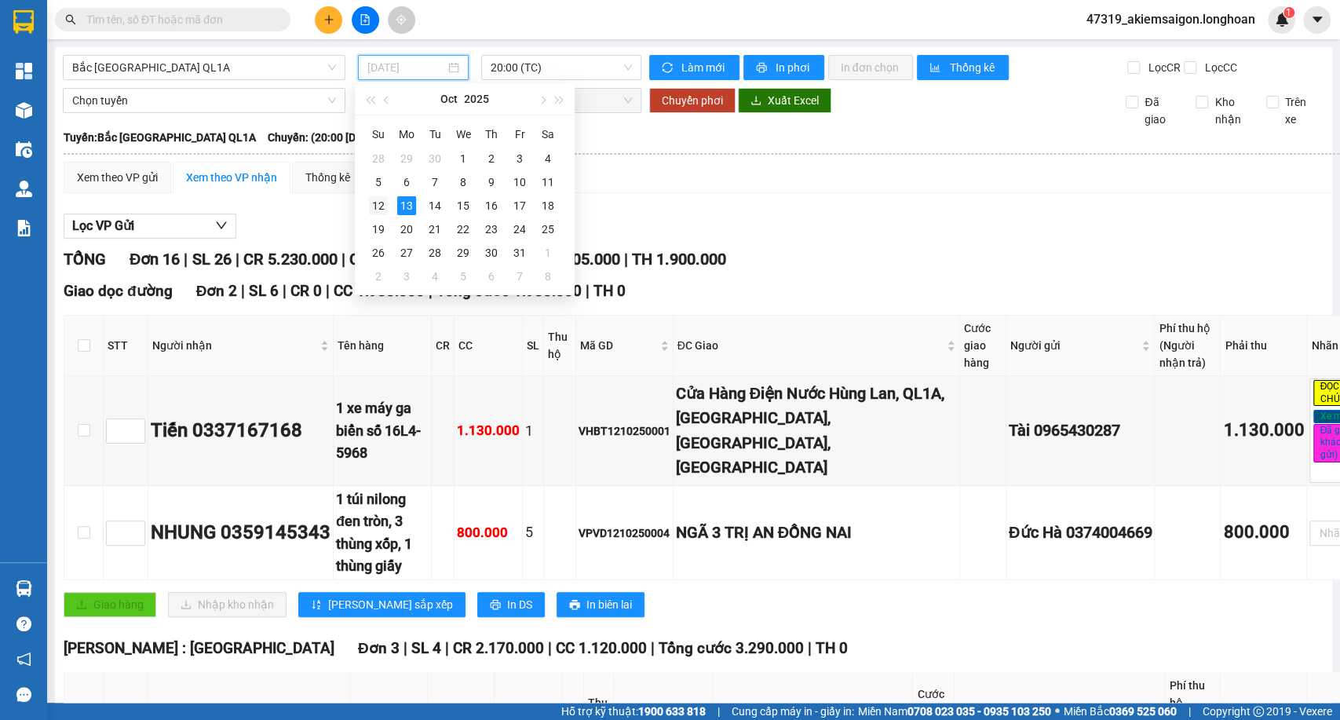
click at [373, 203] on div "12" at bounding box center [378, 205] width 19 height 19
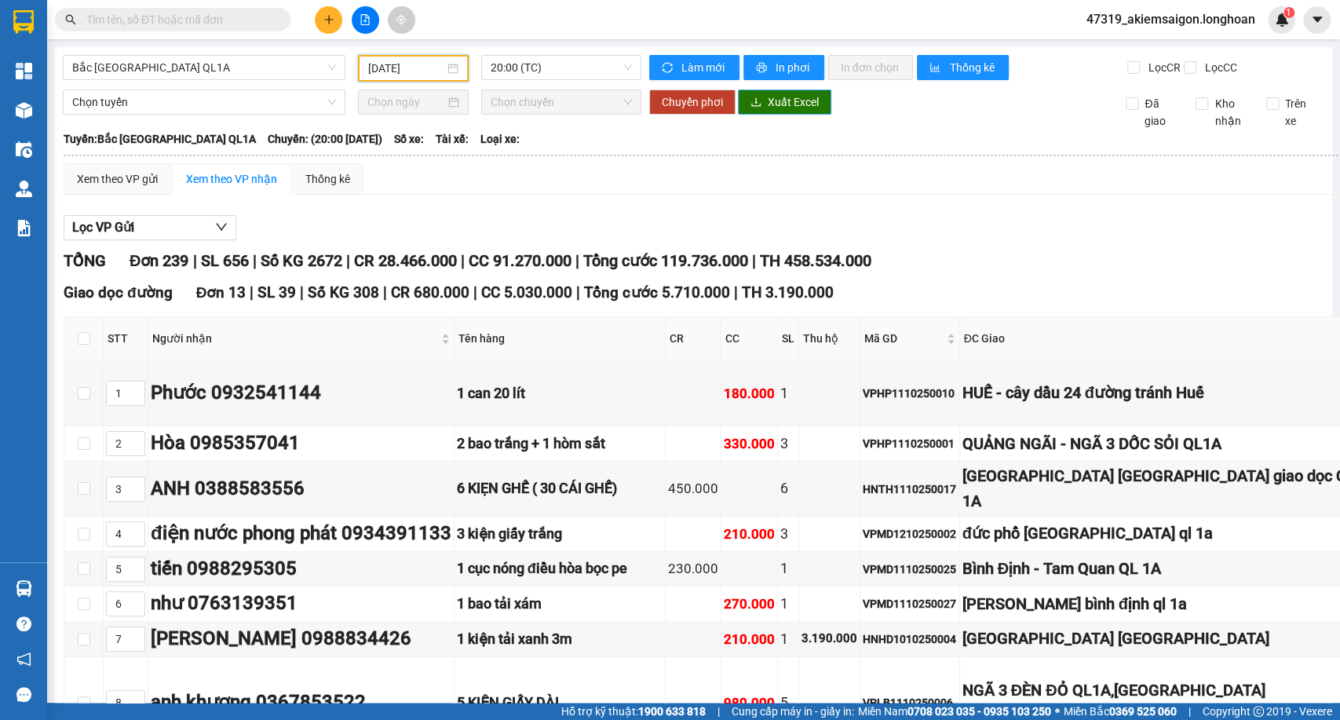
click at [773, 111] on span "Xuất Excel" at bounding box center [793, 101] width 51 height 17
click at [615, 61] on span "20:00 (TC)" at bounding box center [561, 68] width 141 height 24
drag, startPoint x: 375, startPoint y: 82, endPoint x: 382, endPoint y: 78, distance: 9.2
click at [378, 81] on div "Bắc Trung Nam QL1A 12/10/2025 20:00 (TC)" at bounding box center [352, 68] width 579 height 27
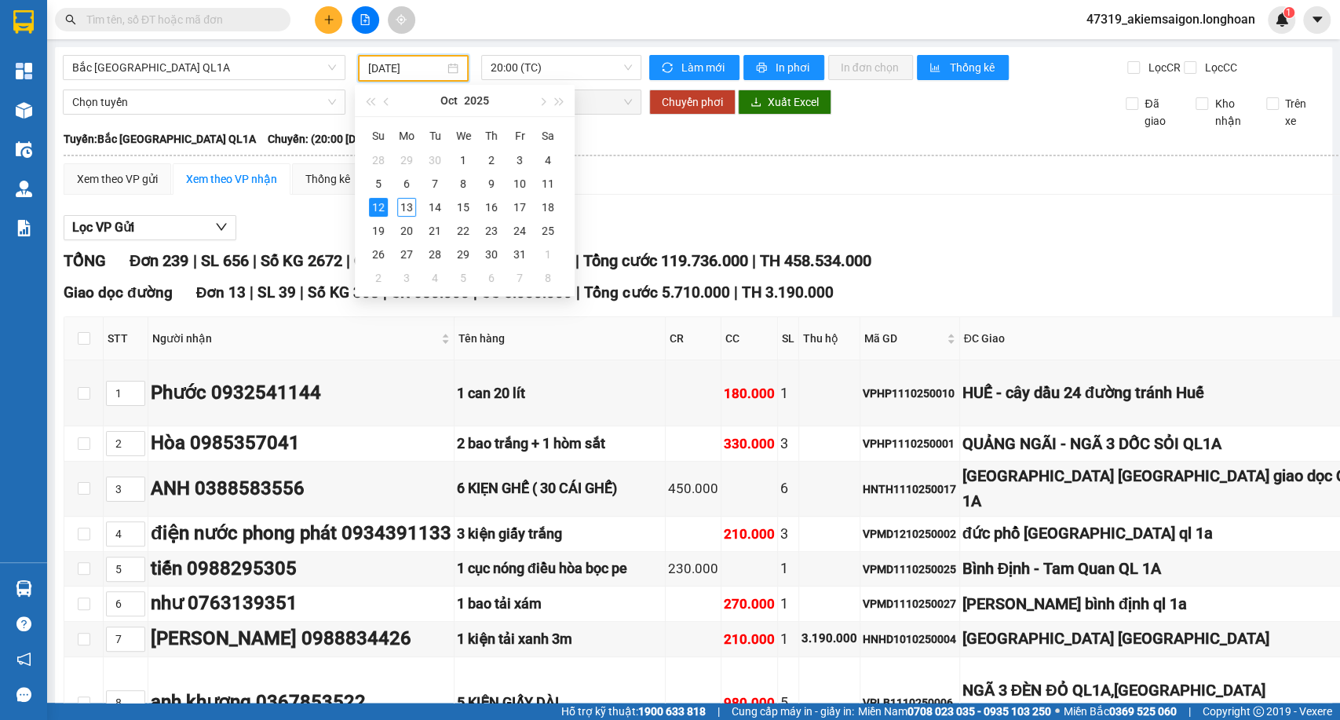
click at [391, 67] on input "12/10/2025" at bounding box center [406, 68] width 76 height 17
click at [547, 179] on div "11" at bounding box center [548, 183] width 19 height 19
type input "11/10/2025"
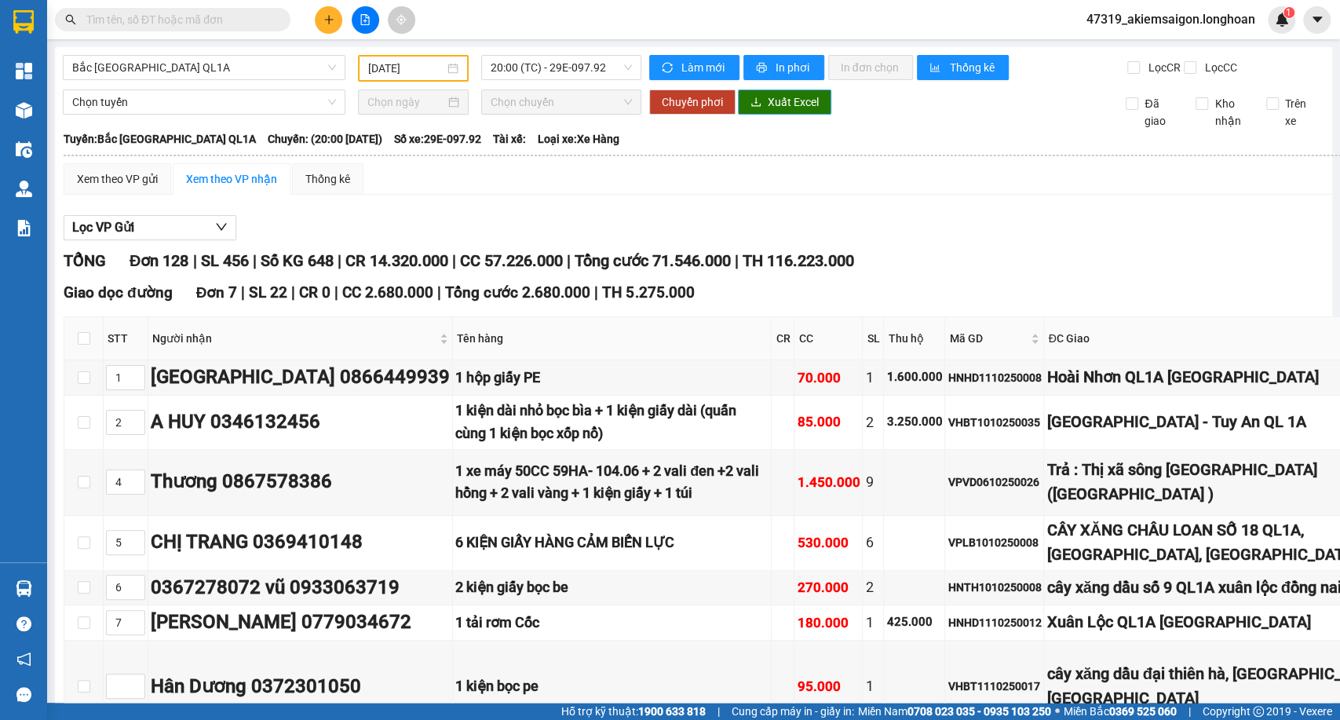
click at [774, 109] on span "Xuất Excel" at bounding box center [793, 101] width 51 height 17
click at [506, 75] on span "20:00 (TC) - 29E-097.92" at bounding box center [561, 68] width 141 height 24
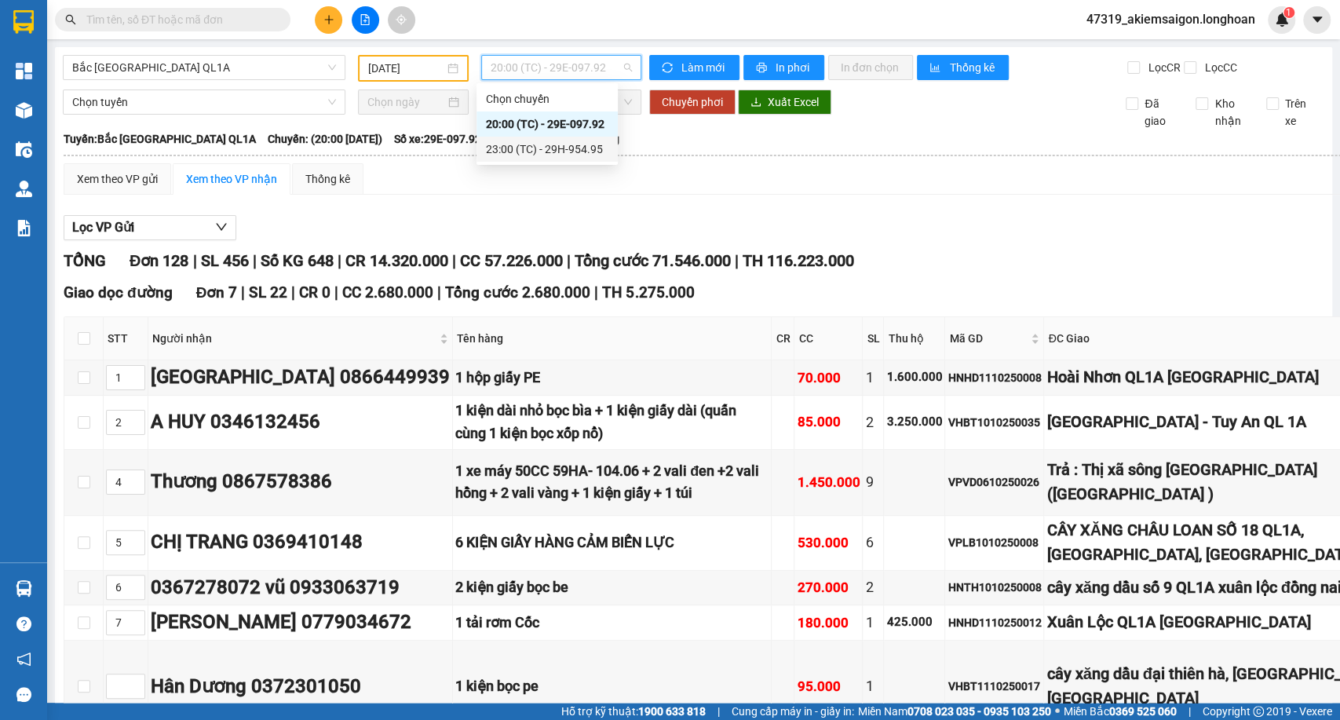
click at [503, 149] on div "23:00 (TC) - 29H-954.95" at bounding box center [547, 149] width 122 height 17
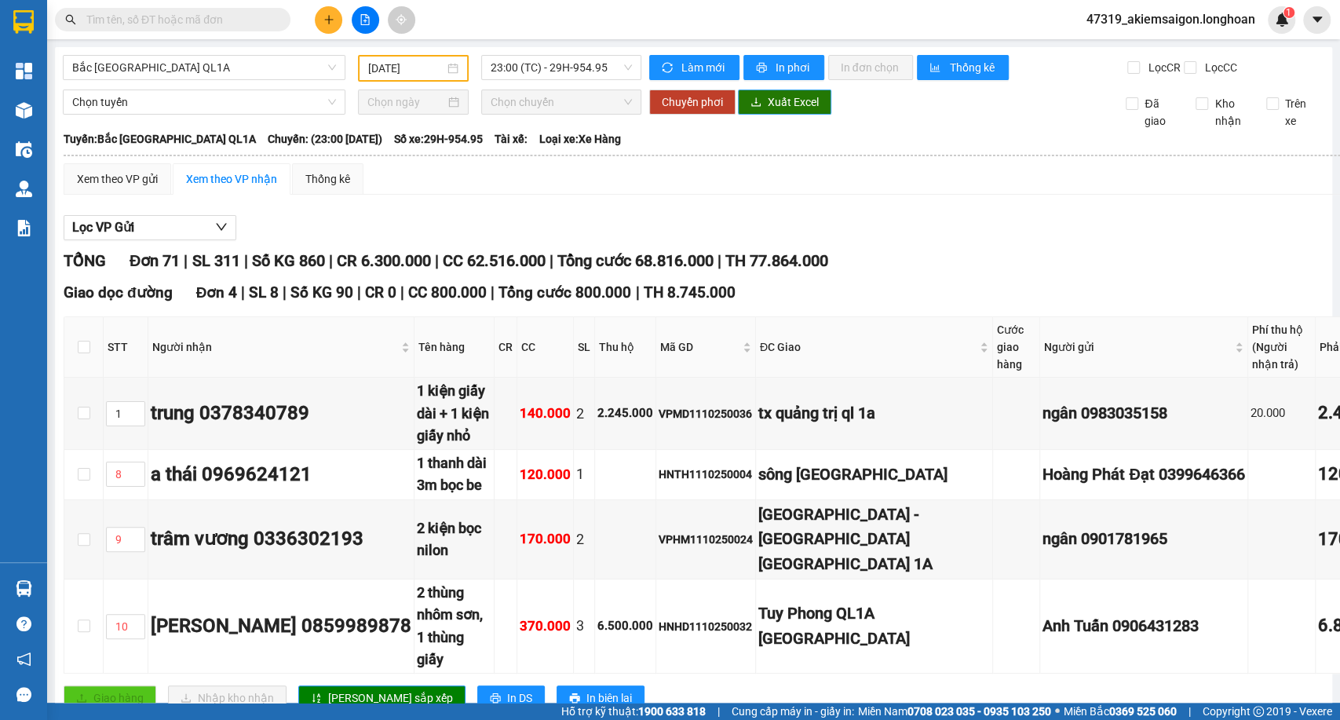
click at [780, 111] on span "Xuất Excel" at bounding box center [793, 101] width 51 height 17
